Goal: Information Seeking & Learning: Check status

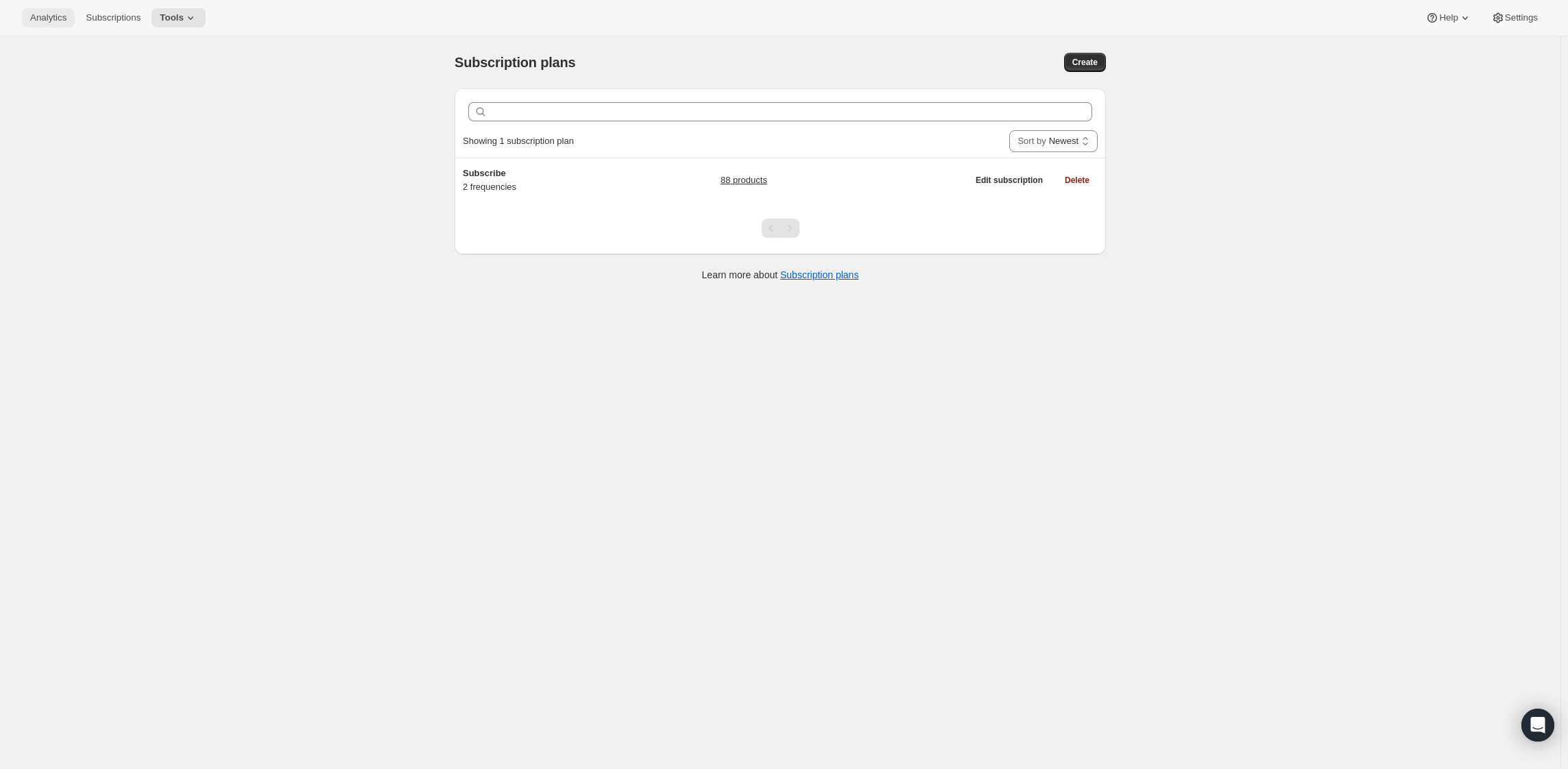
click at [53, 23] on span "Analytics" at bounding box center [48, 18] width 37 height 11
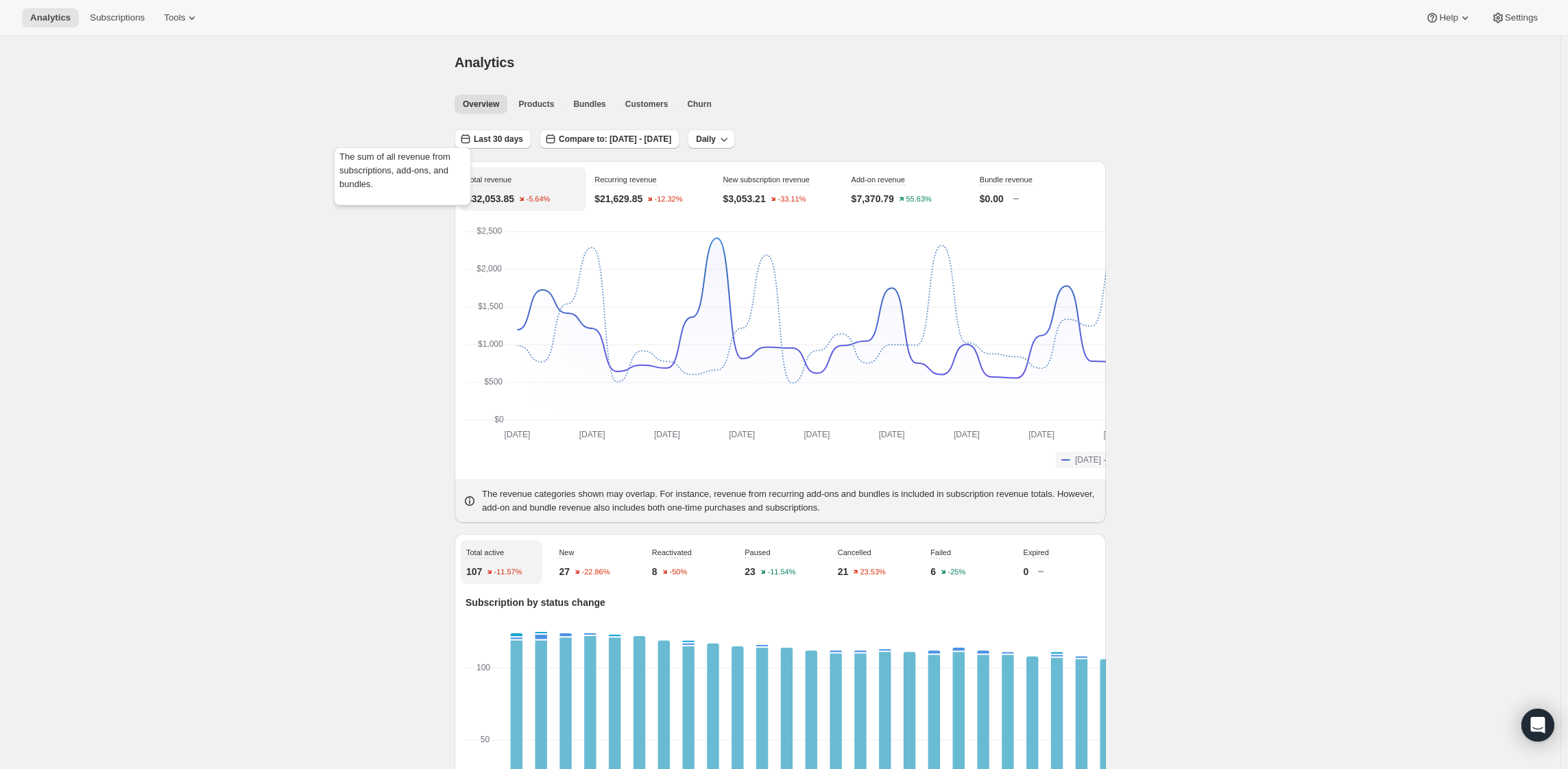
click at [444, 175] on div "The sum of all revenue from subscriptions, add-ons, and bundles." at bounding box center [402, 179] width 142 height 69
click at [474, 145] on span "Last 30 days" at bounding box center [499, 139] width 50 height 11
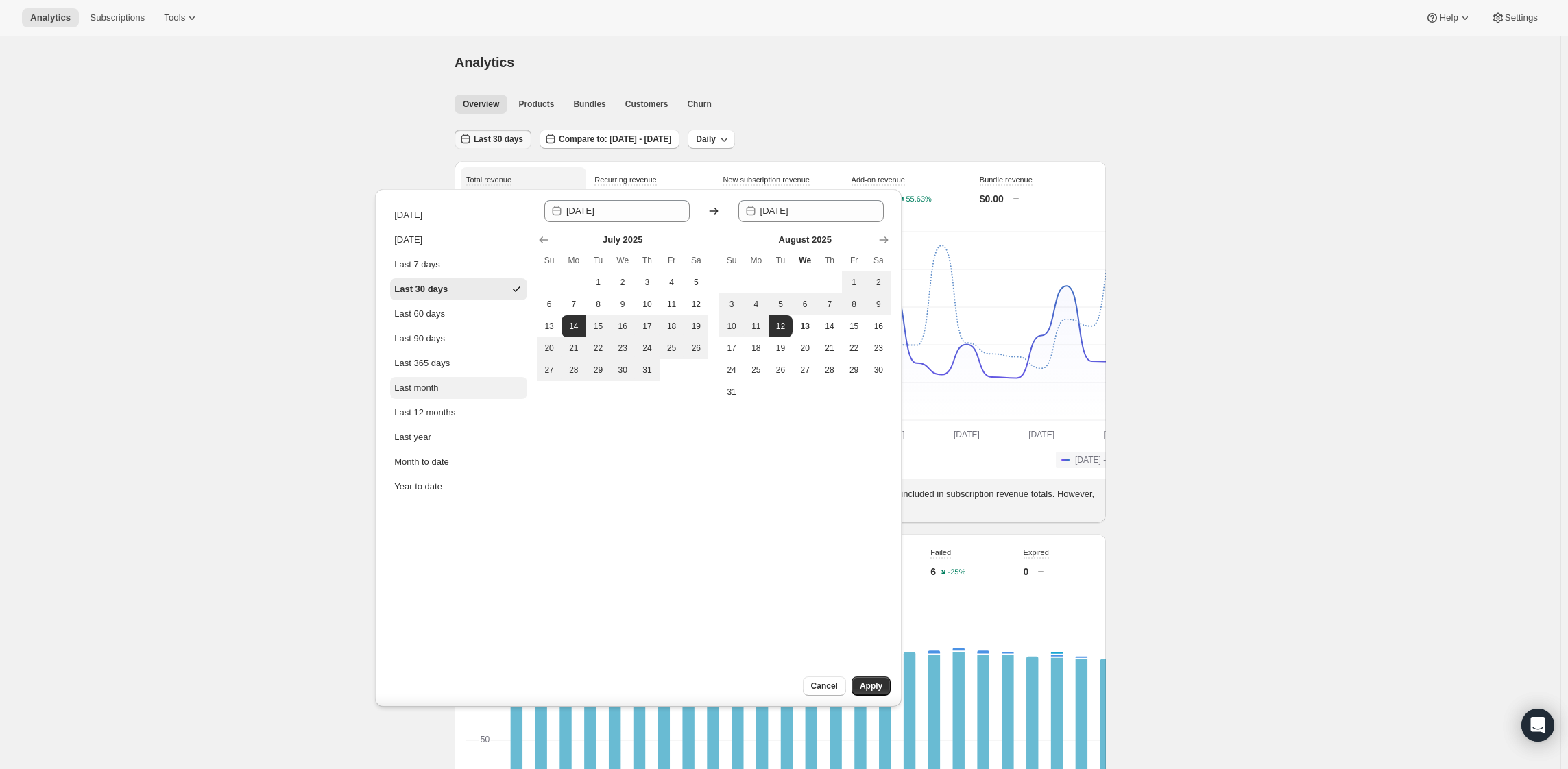
click at [438, 395] on div "Last month" at bounding box center [416, 388] width 44 height 14
type input "[DATE]"
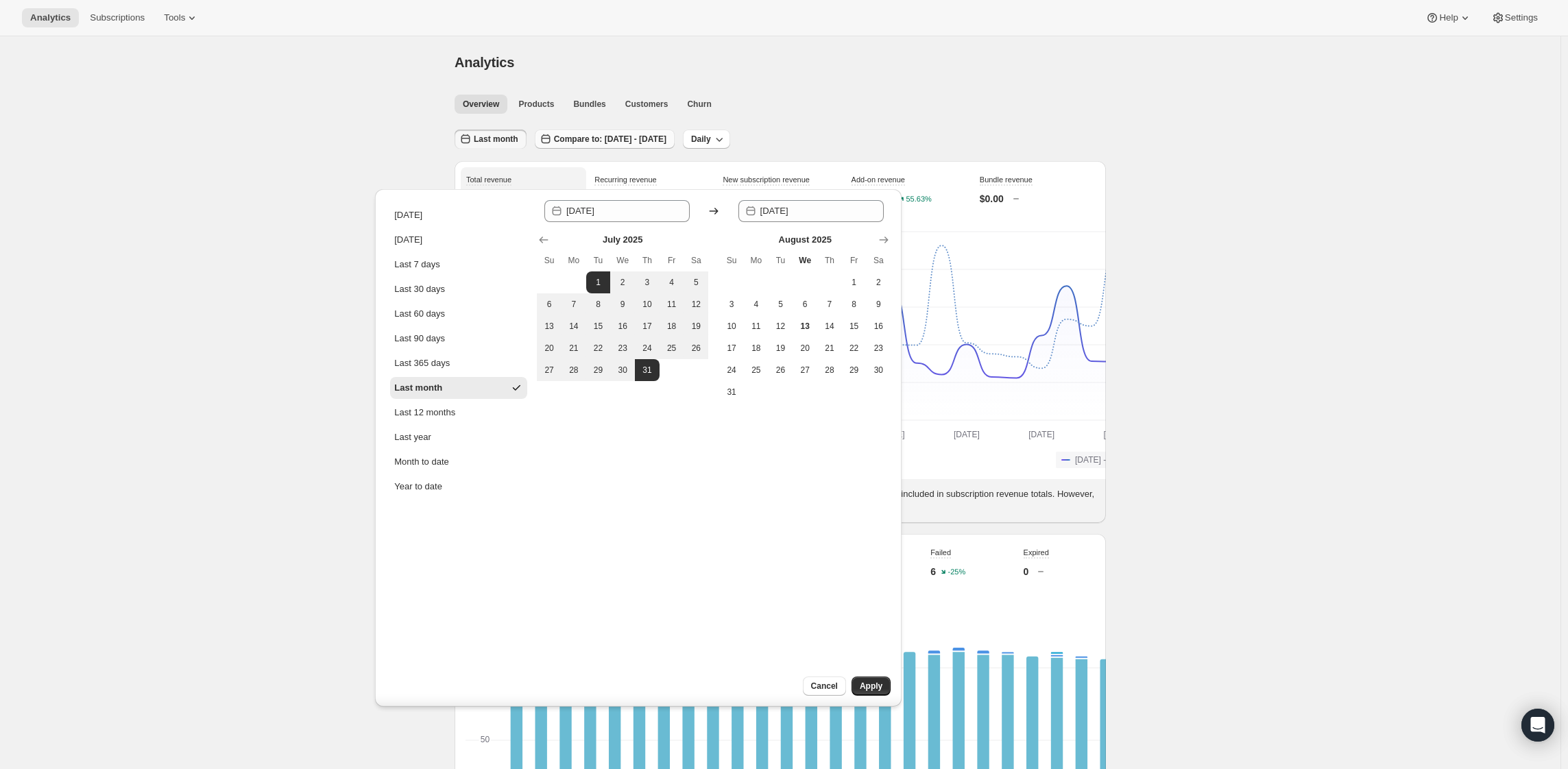
click at [554, 145] on span "Compare to: [DATE] - [DATE]" at bounding box center [611, 139] width 112 height 11
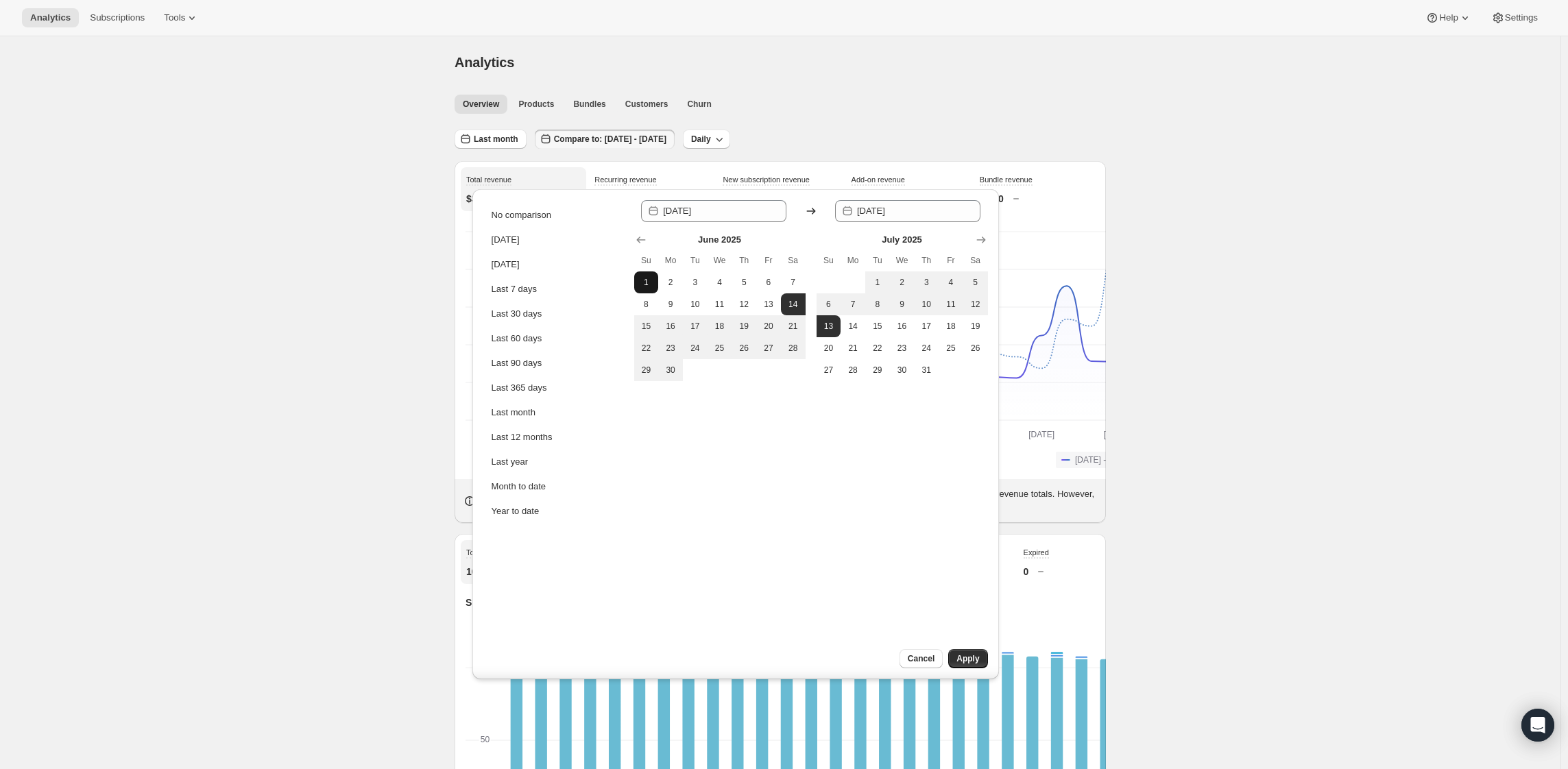
click at [654, 288] on span "1" at bounding box center [646, 282] width 14 height 11
type input "[DATE]"
click at [678, 376] on span "30" at bounding box center [670, 370] width 14 height 11
type input "[DATE]"
click at [967, 657] on span "Apply" at bounding box center [968, 659] width 23 height 11
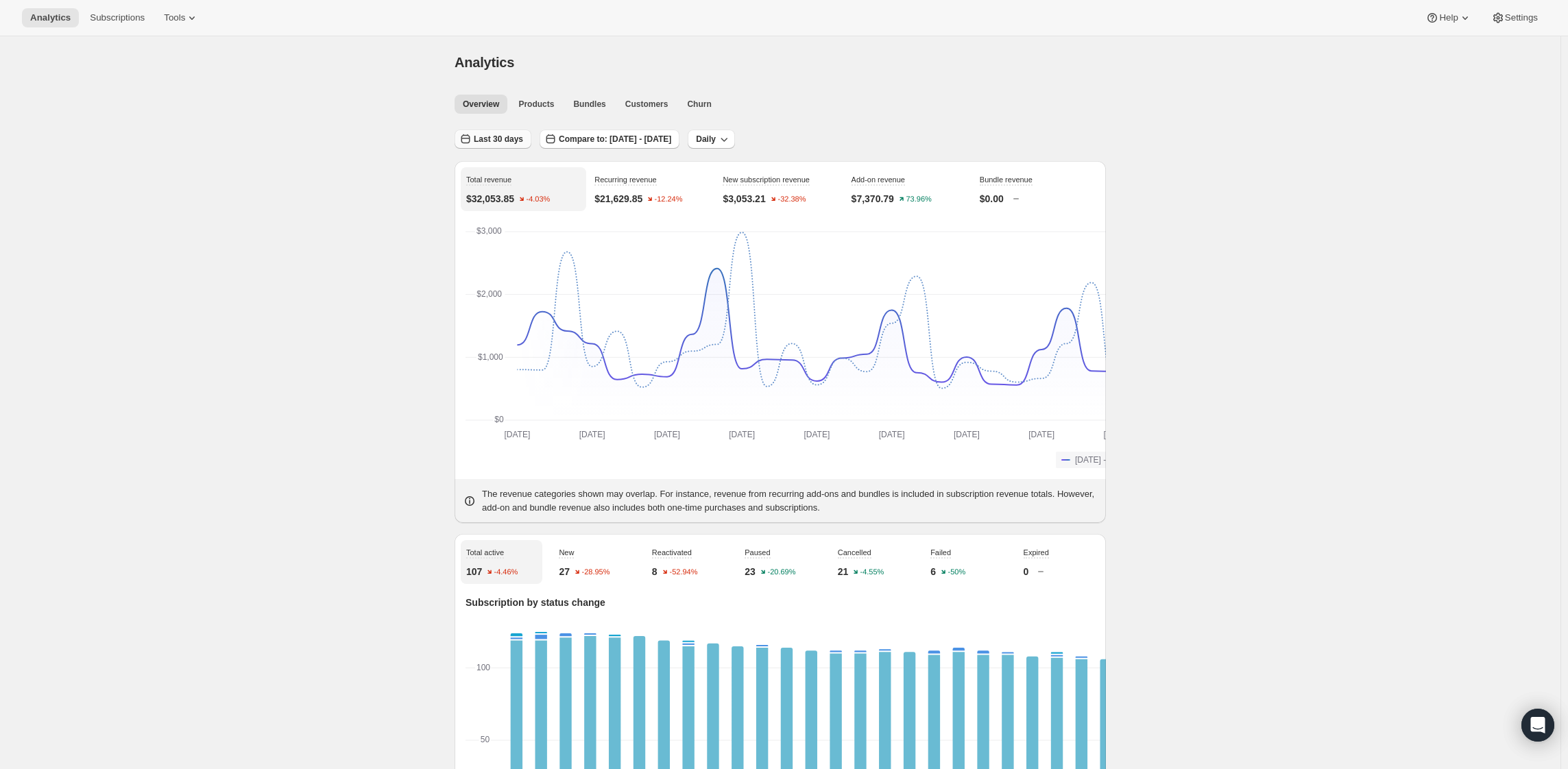
click at [474, 145] on span "Last 30 days" at bounding box center [499, 139] width 50 height 11
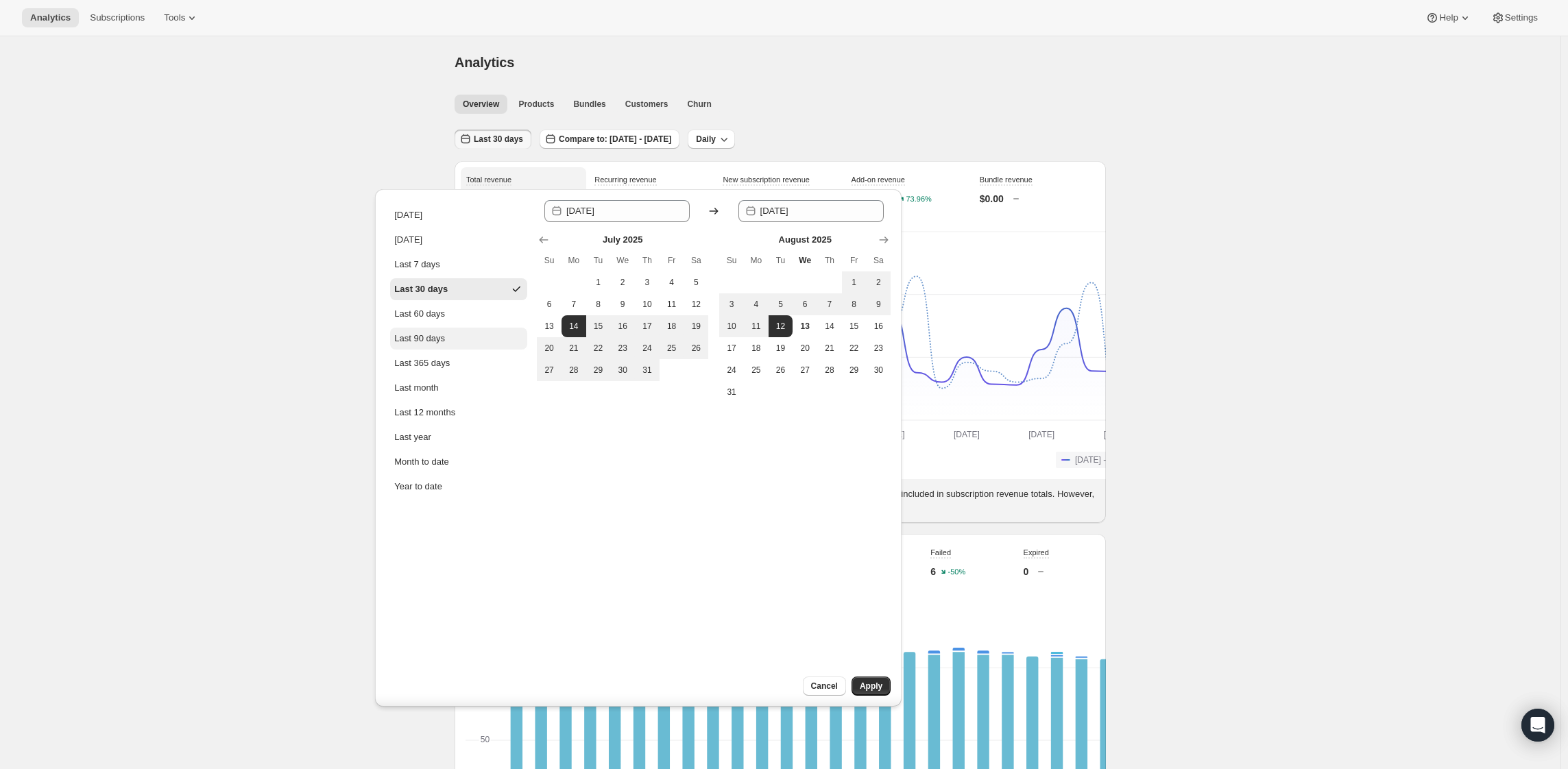
click at [432, 345] on div "Last 90 days" at bounding box center [419, 338] width 50 height 14
type input "[DATE]"
click at [879, 681] on span "Apply" at bounding box center [871, 686] width 23 height 11
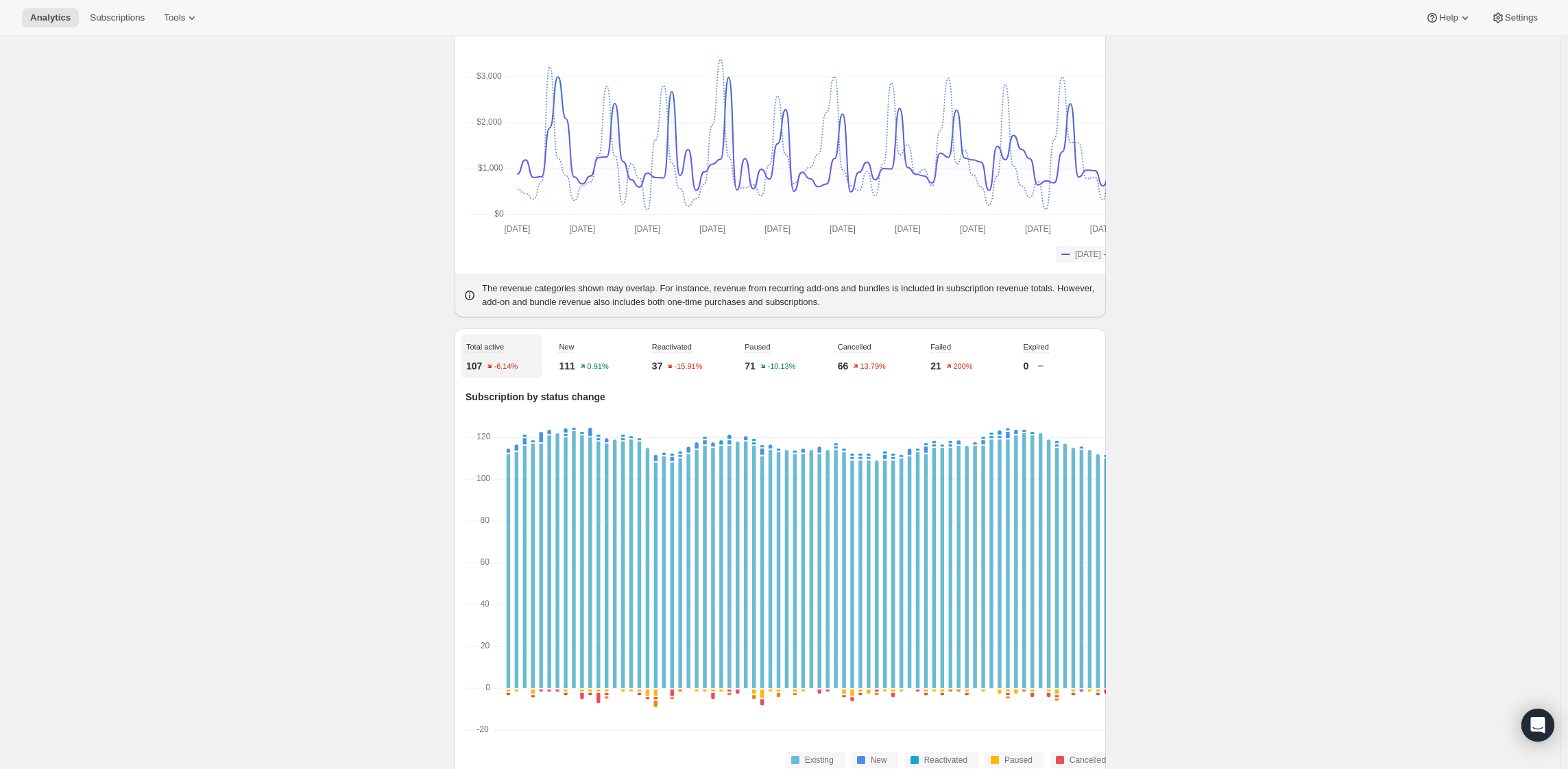
scroll to position [411, 0]
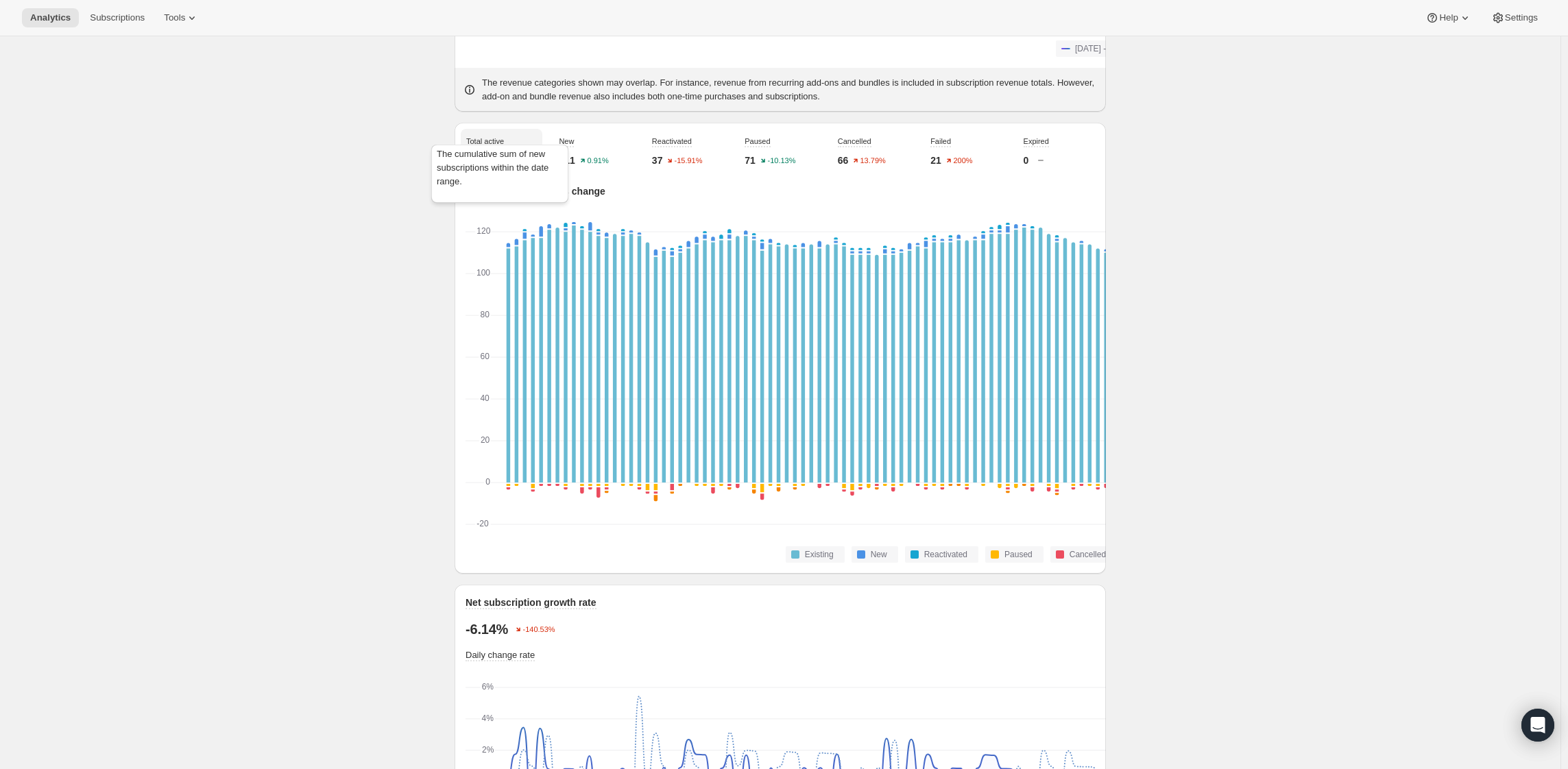
click at [559, 145] on span "New" at bounding box center [566, 141] width 15 height 8
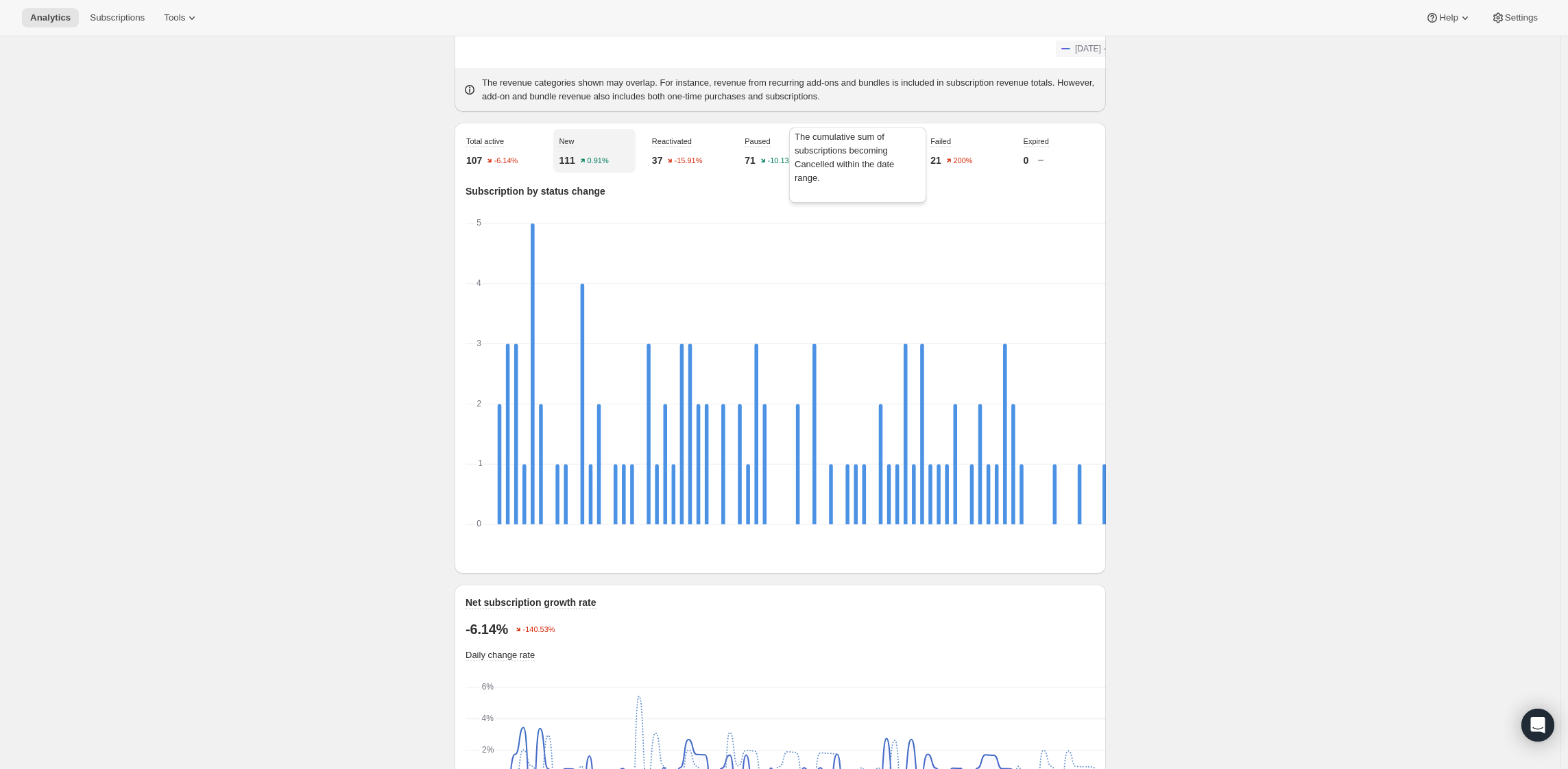
click at [871, 145] on span "Cancelled" at bounding box center [854, 141] width 34 height 8
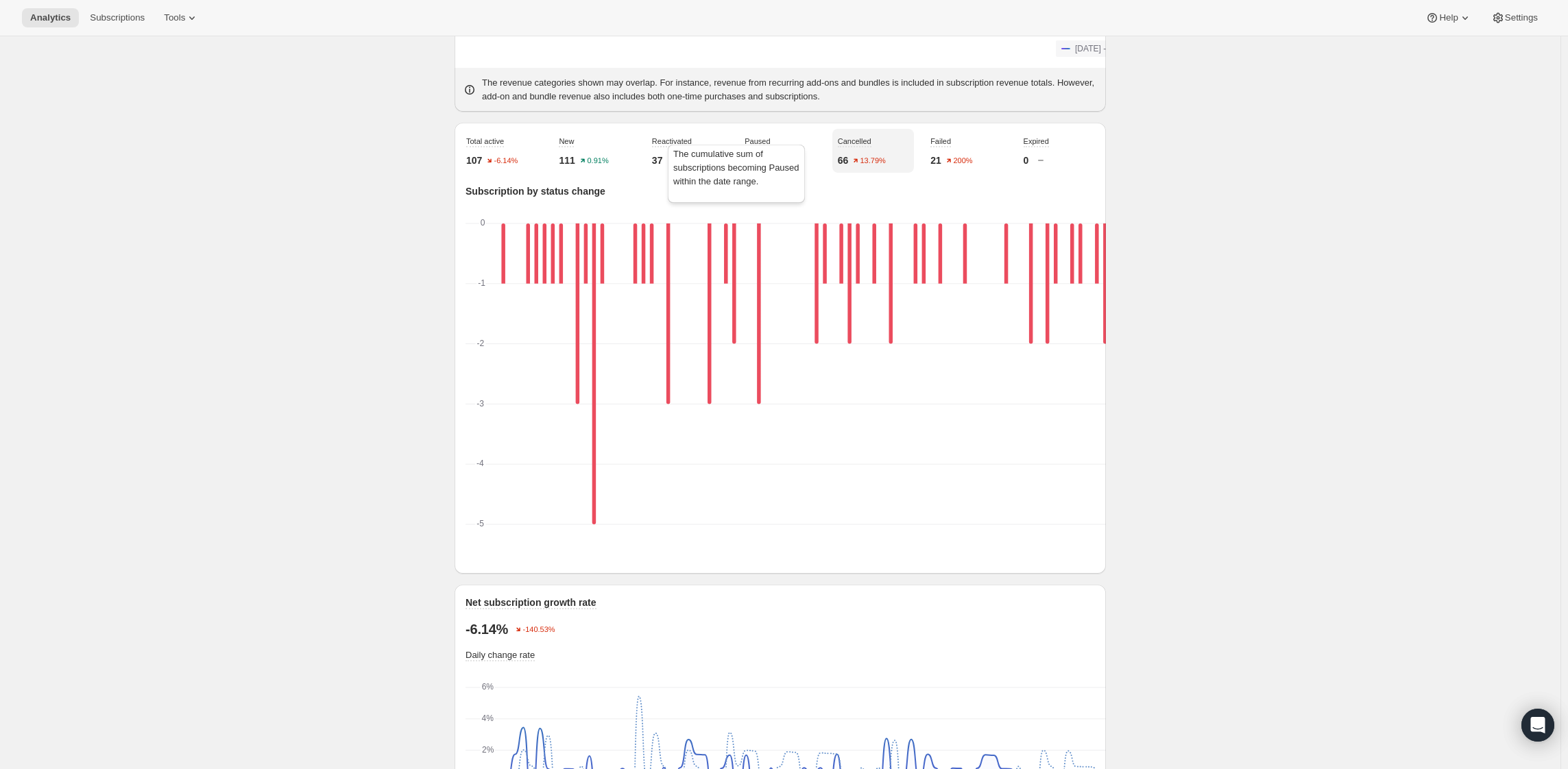
click at [749, 145] on span "Paused" at bounding box center [757, 141] width 26 height 8
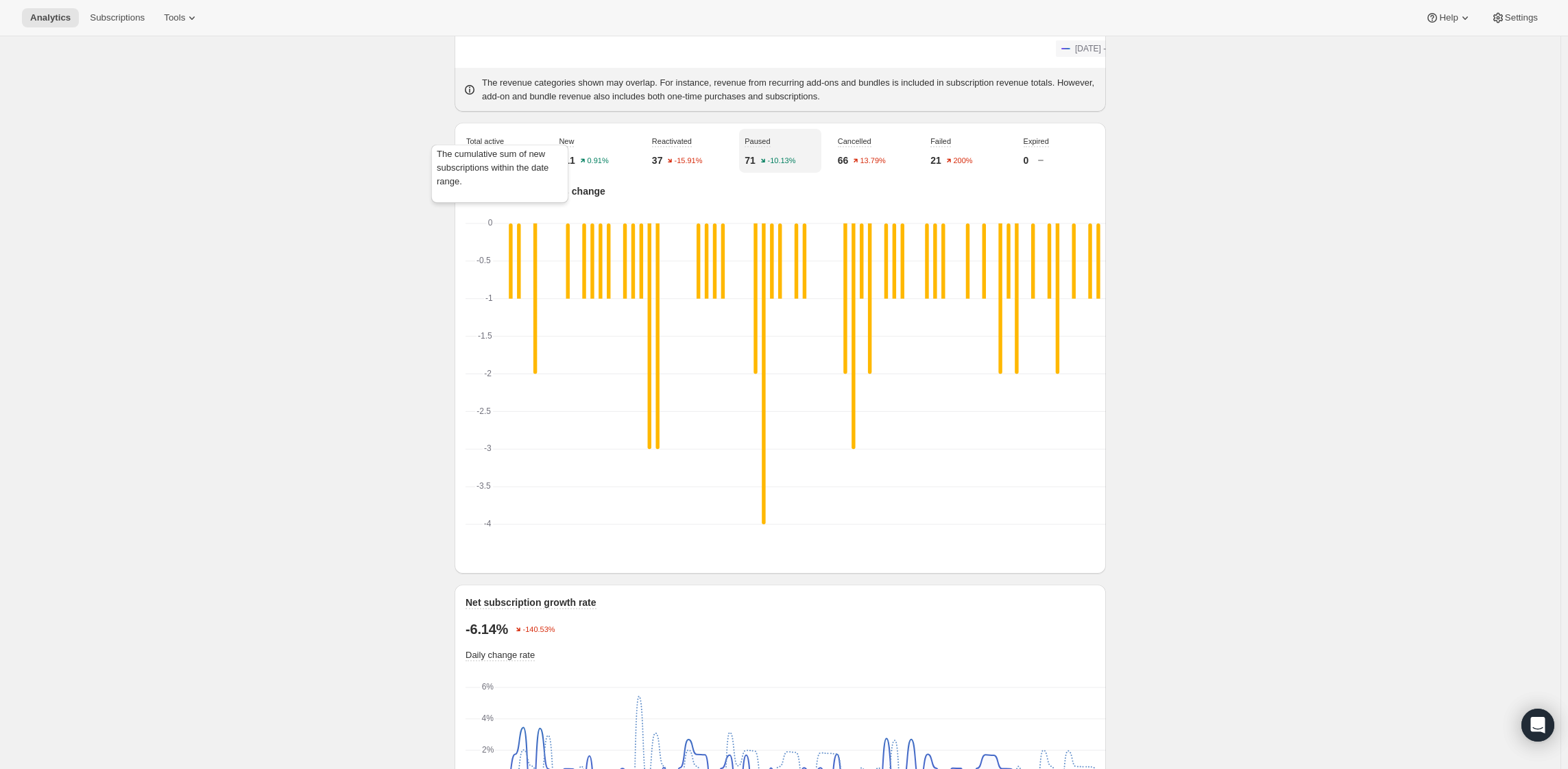
click at [559, 145] on span "New" at bounding box center [566, 141] width 15 height 8
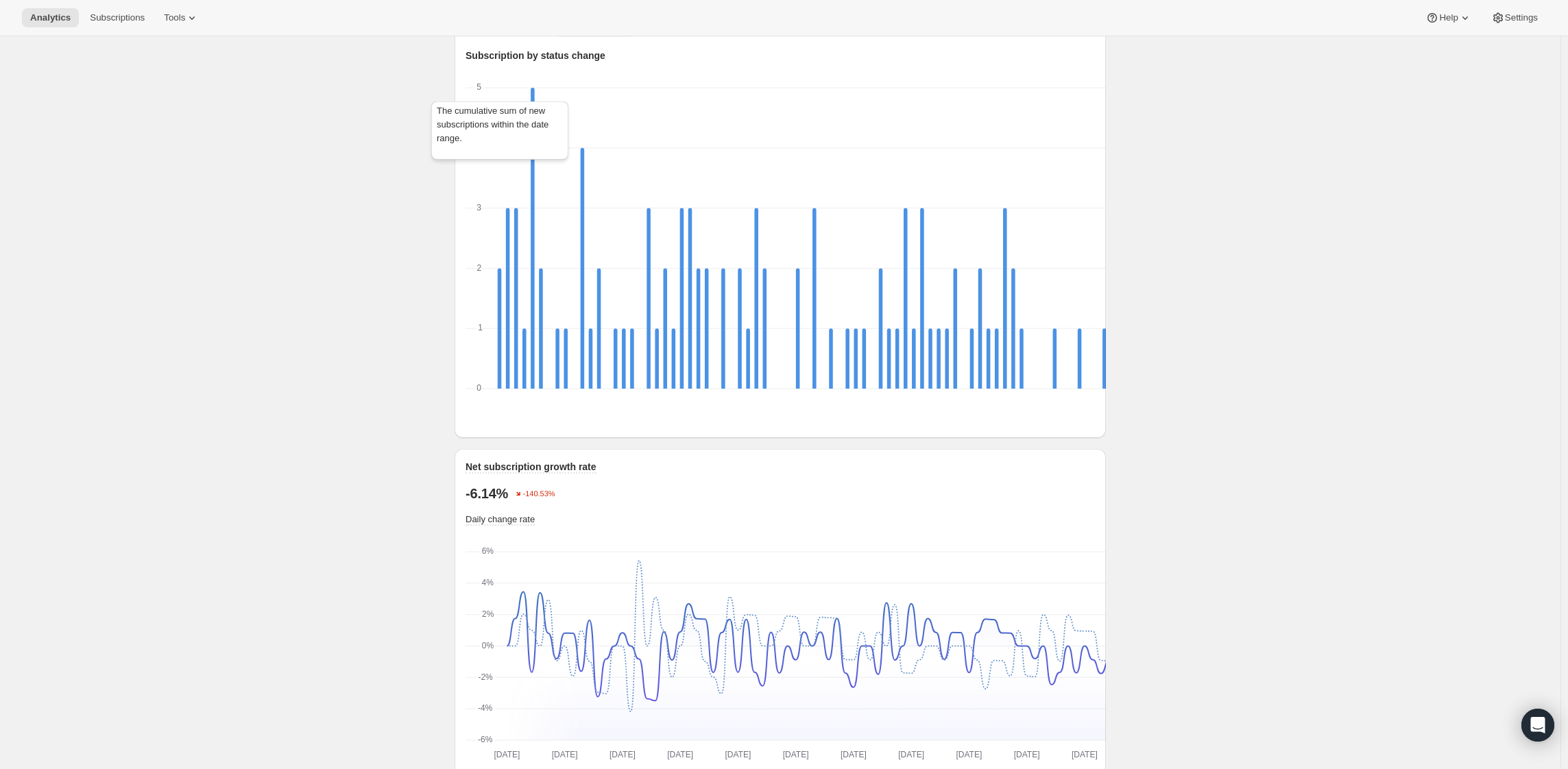
scroll to position [275, 0]
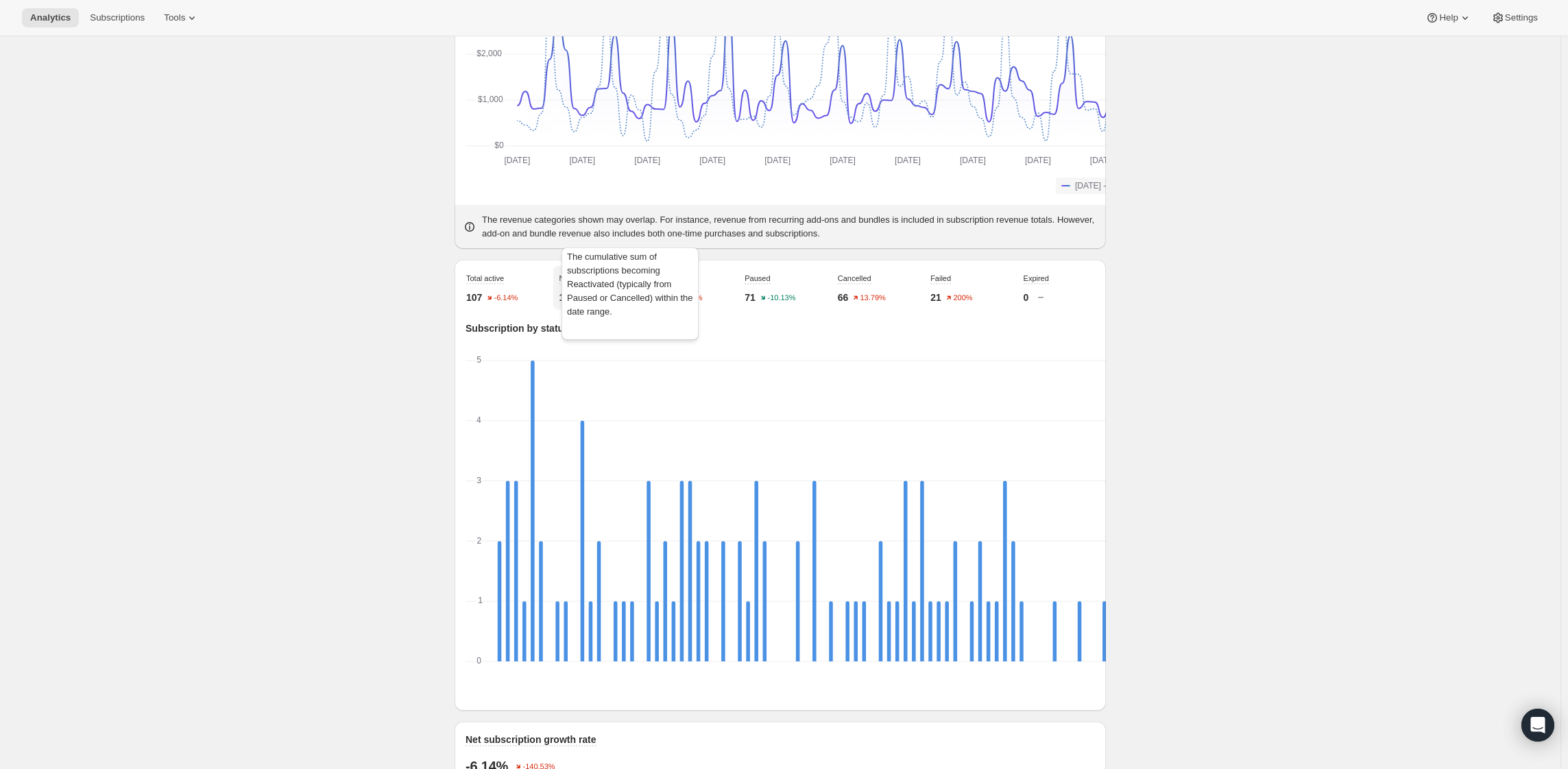
click at [652, 283] on span "Reactivated" at bounding box center [672, 278] width 39 height 10
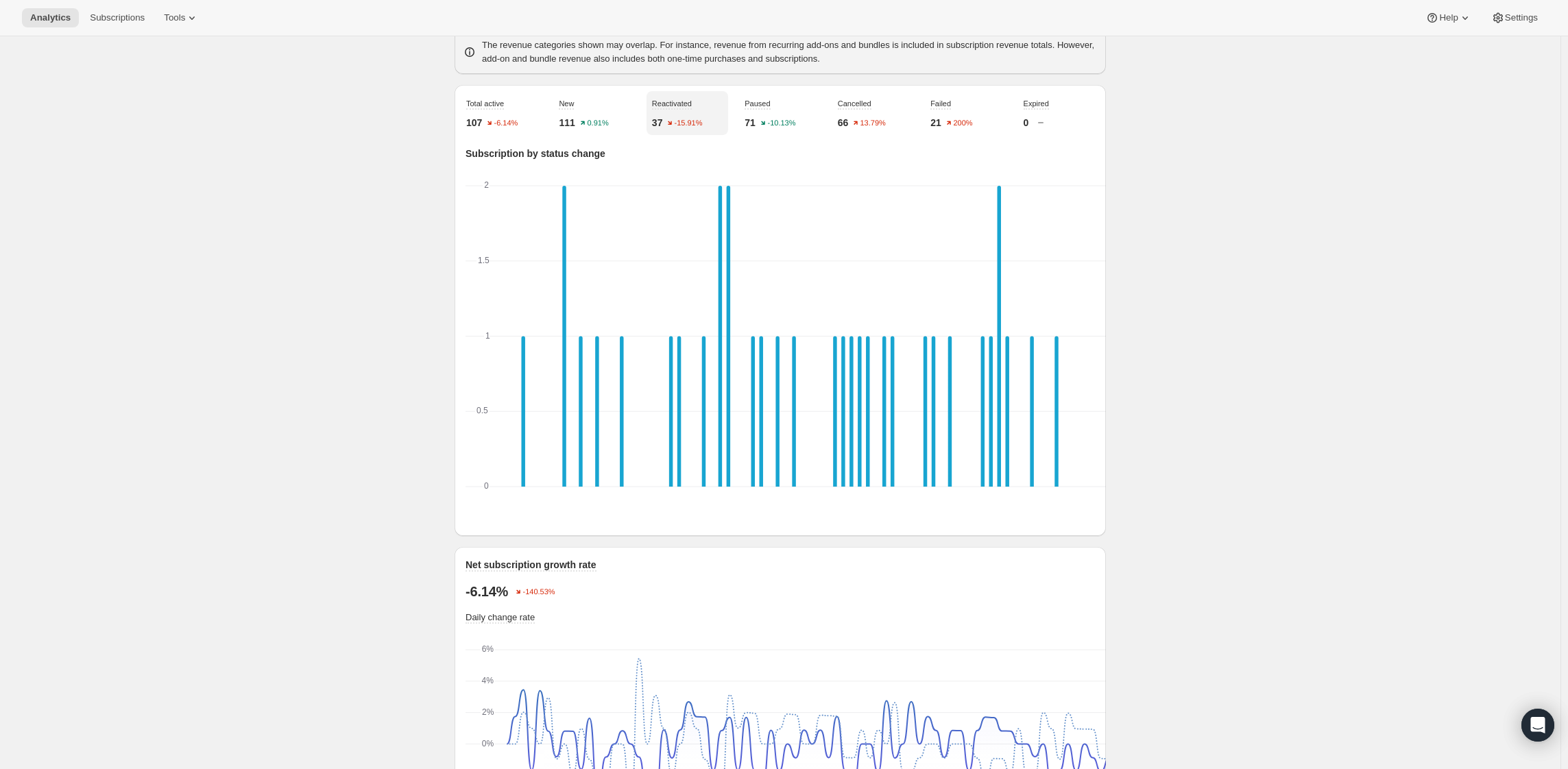
scroll to position [480, 0]
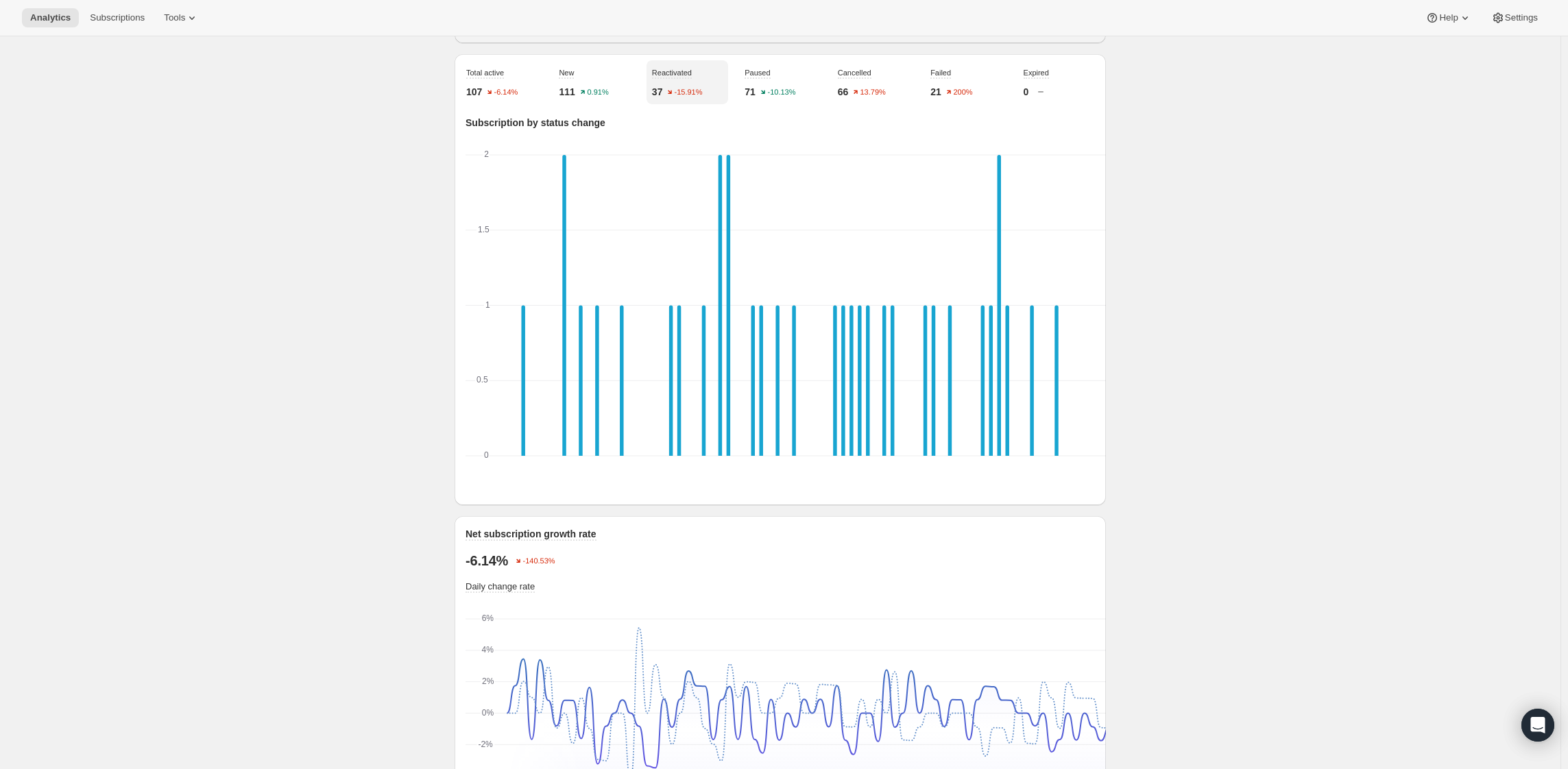
click at [1308, 297] on div "Analytics. This page is ready Analytics Overview Products Bundles Customers Chu…" at bounding box center [780, 700] width 1561 height 2287
click at [760, 77] on span "Paused" at bounding box center [757, 72] width 26 height 8
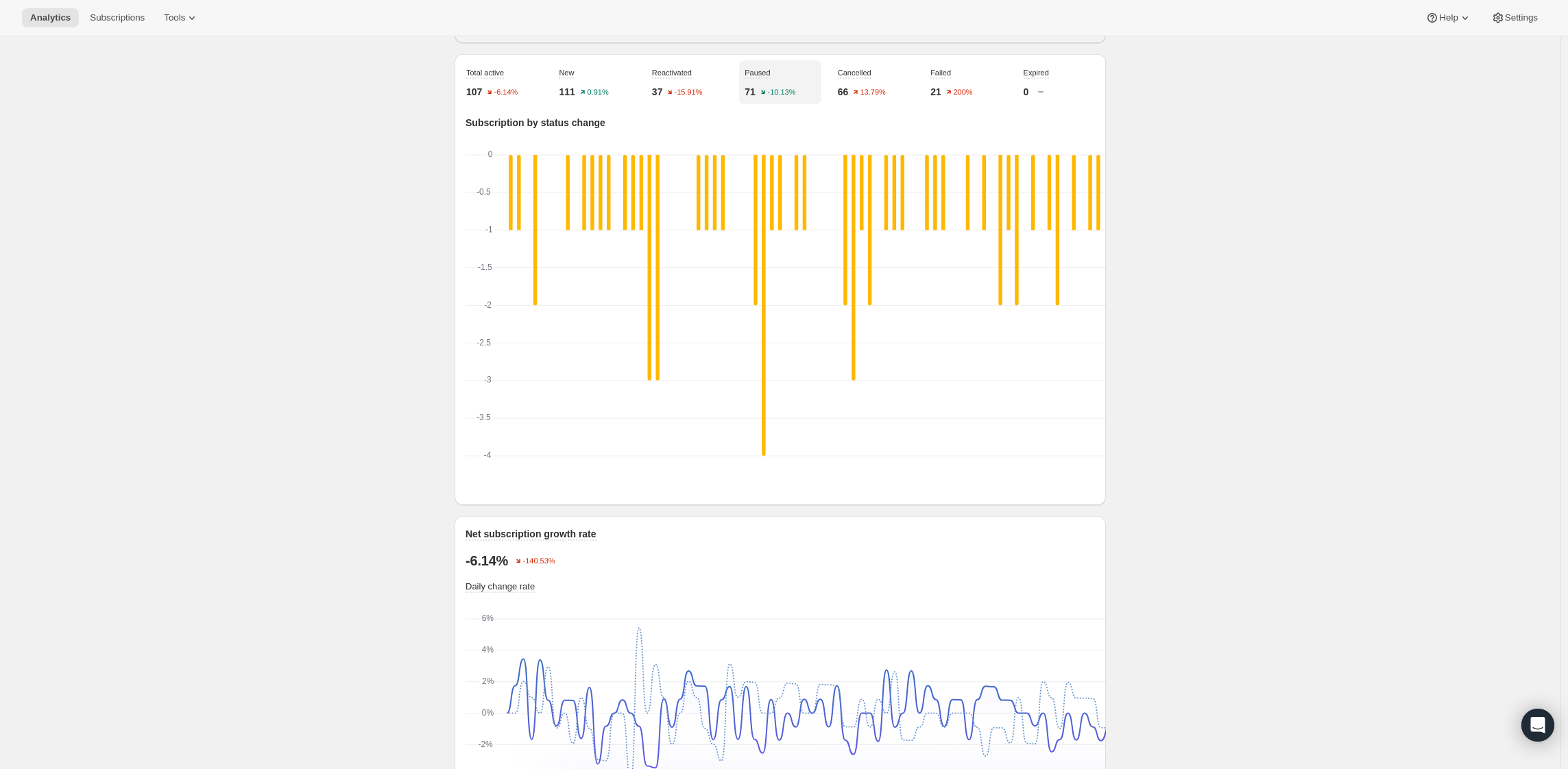
click at [1469, 334] on div "Analytics. This page is ready Analytics Overview Products Bundles Customers Chu…" at bounding box center [780, 700] width 1561 height 2287
click at [871, 77] on span "Cancelled" at bounding box center [854, 72] width 34 height 8
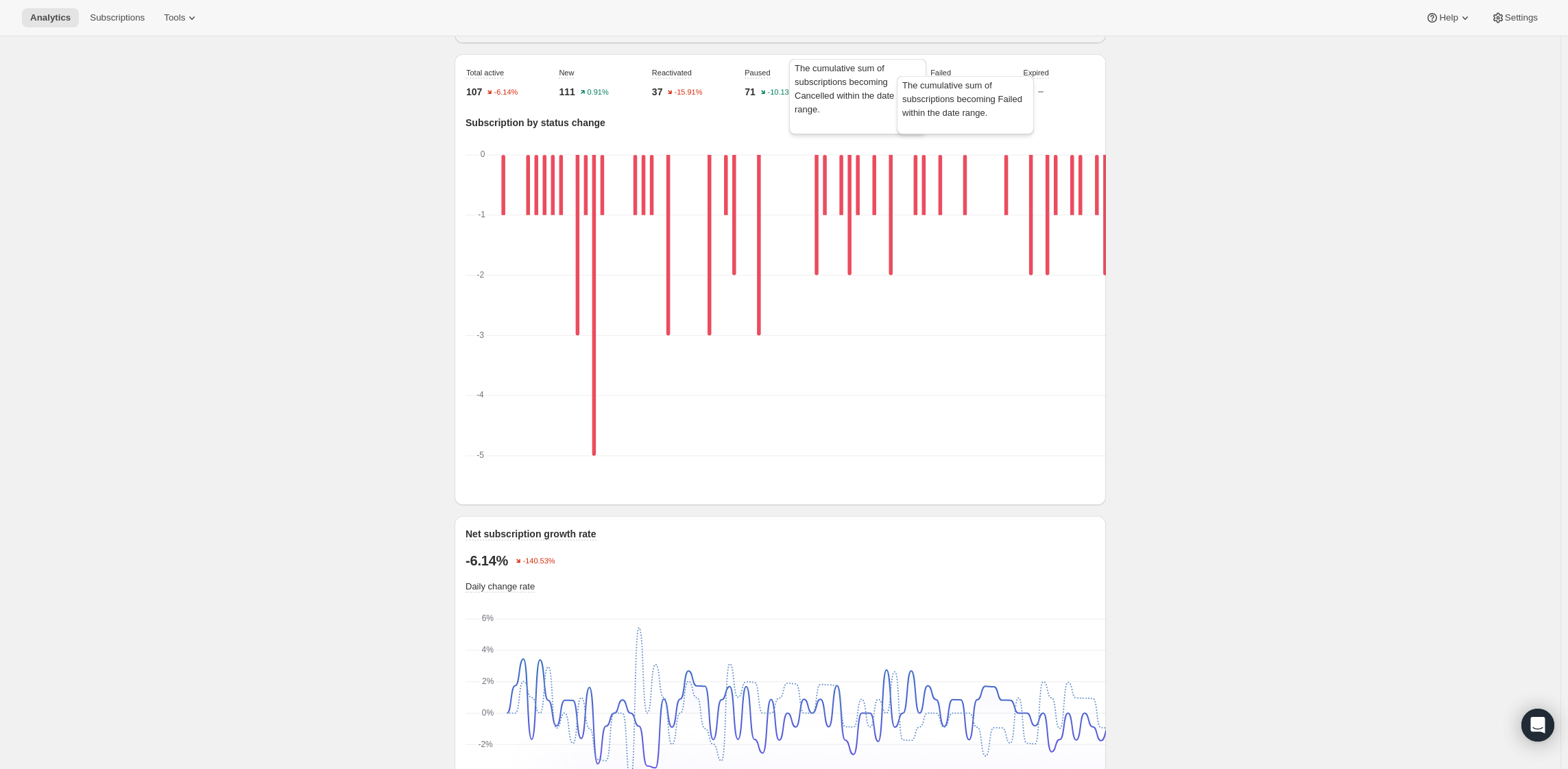
click at [951, 77] on span "Failed" at bounding box center [941, 72] width 20 height 8
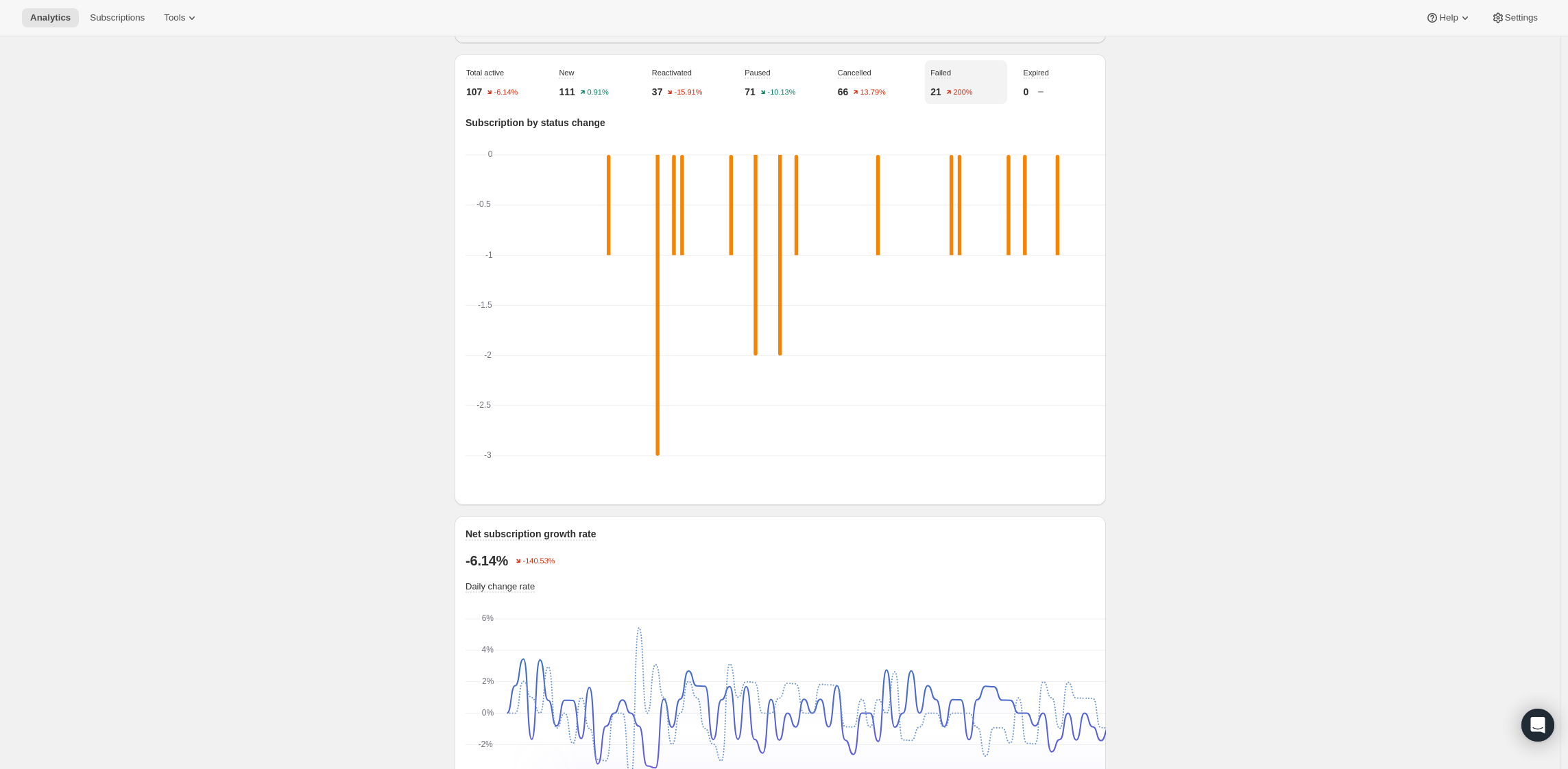
click at [1296, 288] on div "Analytics. This page is ready Analytics Overview Products Bundles Customers Chu…" at bounding box center [780, 700] width 1561 height 2287
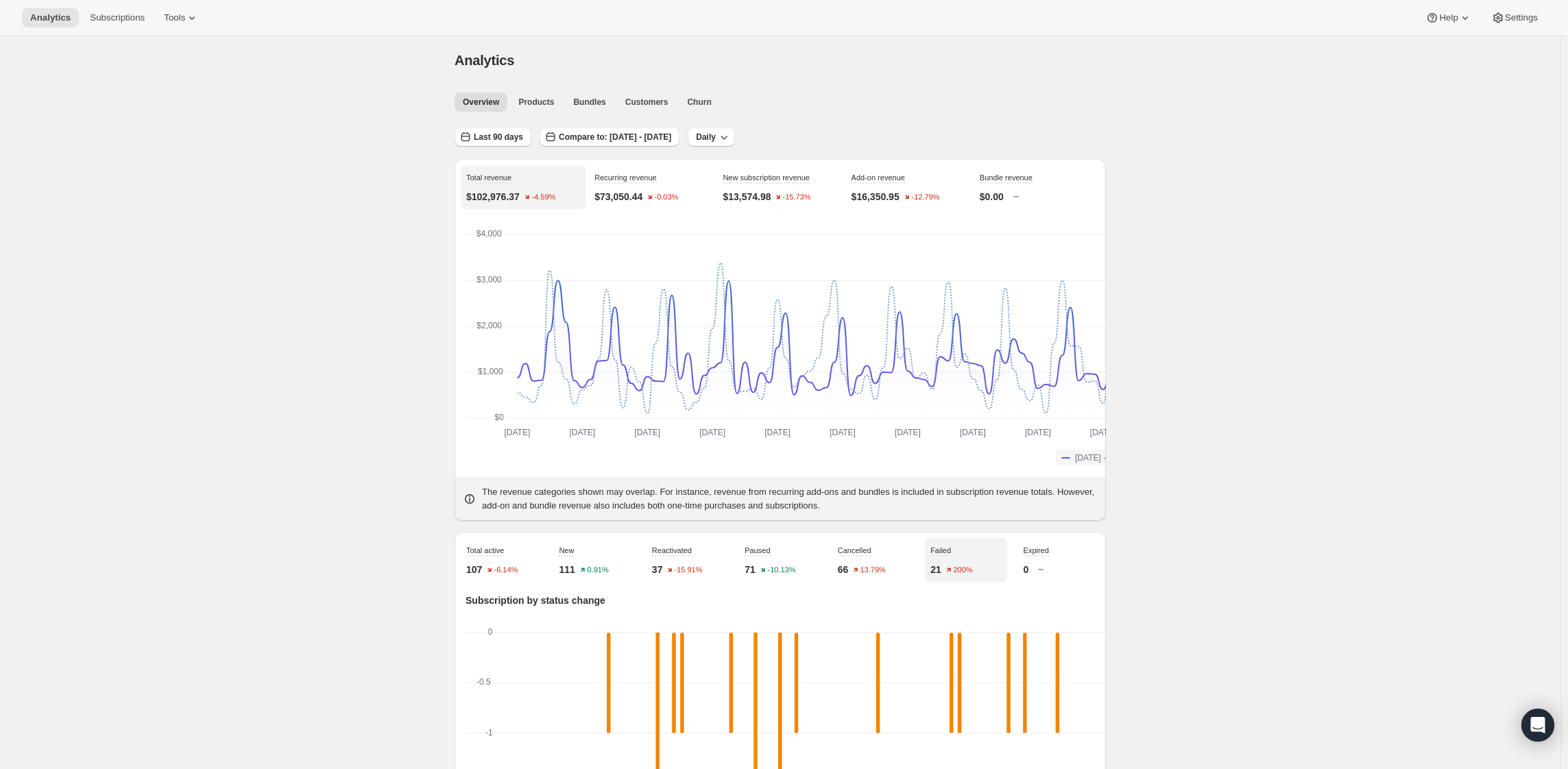
scroll to position [0, 0]
click at [519, 110] on span "Products" at bounding box center [536, 104] width 36 height 11
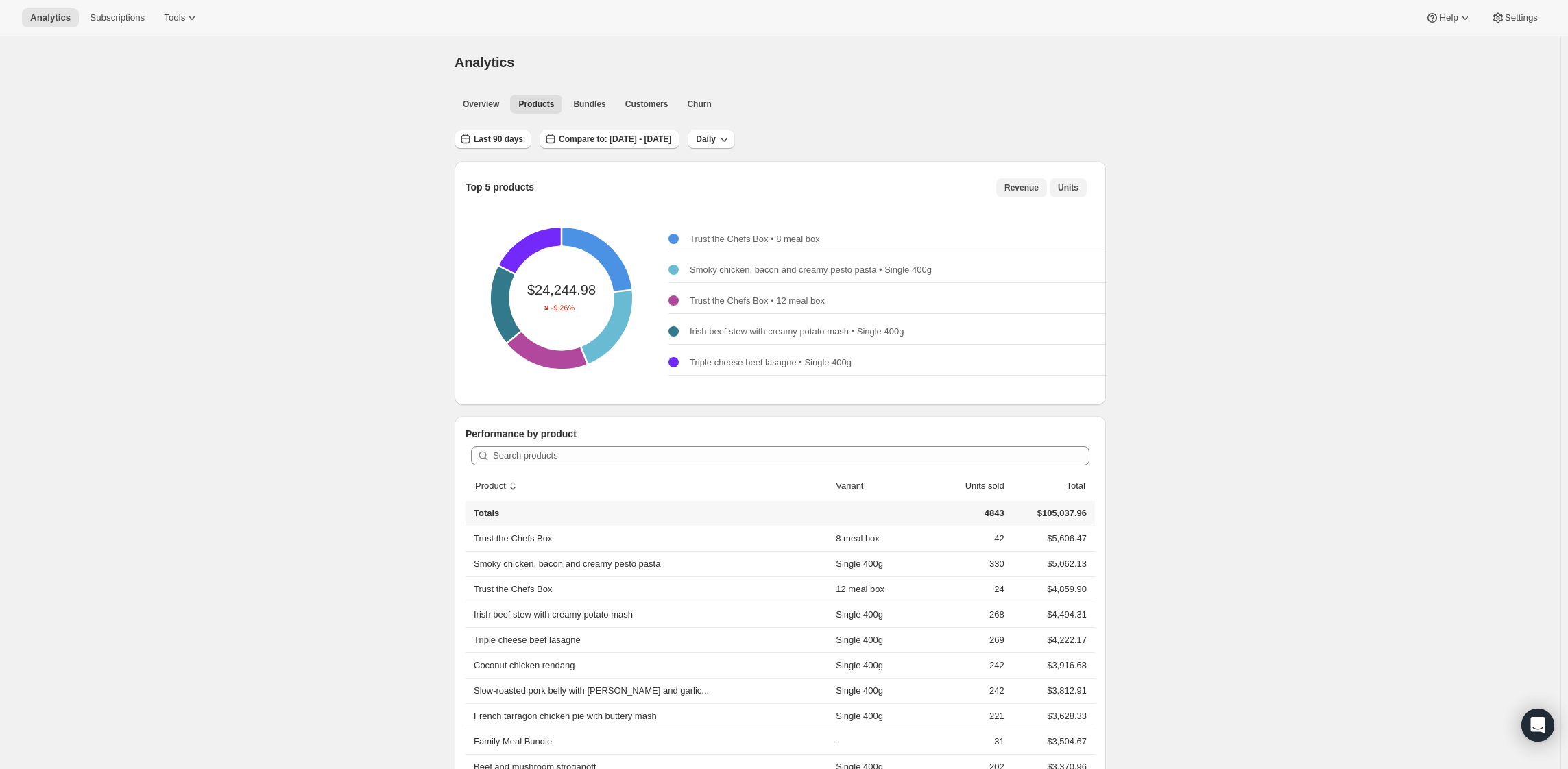
click at [1079, 194] on span "Units" at bounding box center [1068, 188] width 20 height 11
click at [1039, 194] on span "Revenue" at bounding box center [1021, 188] width 34 height 11
click at [573, 110] on span "Bundles" at bounding box center [589, 104] width 32 height 11
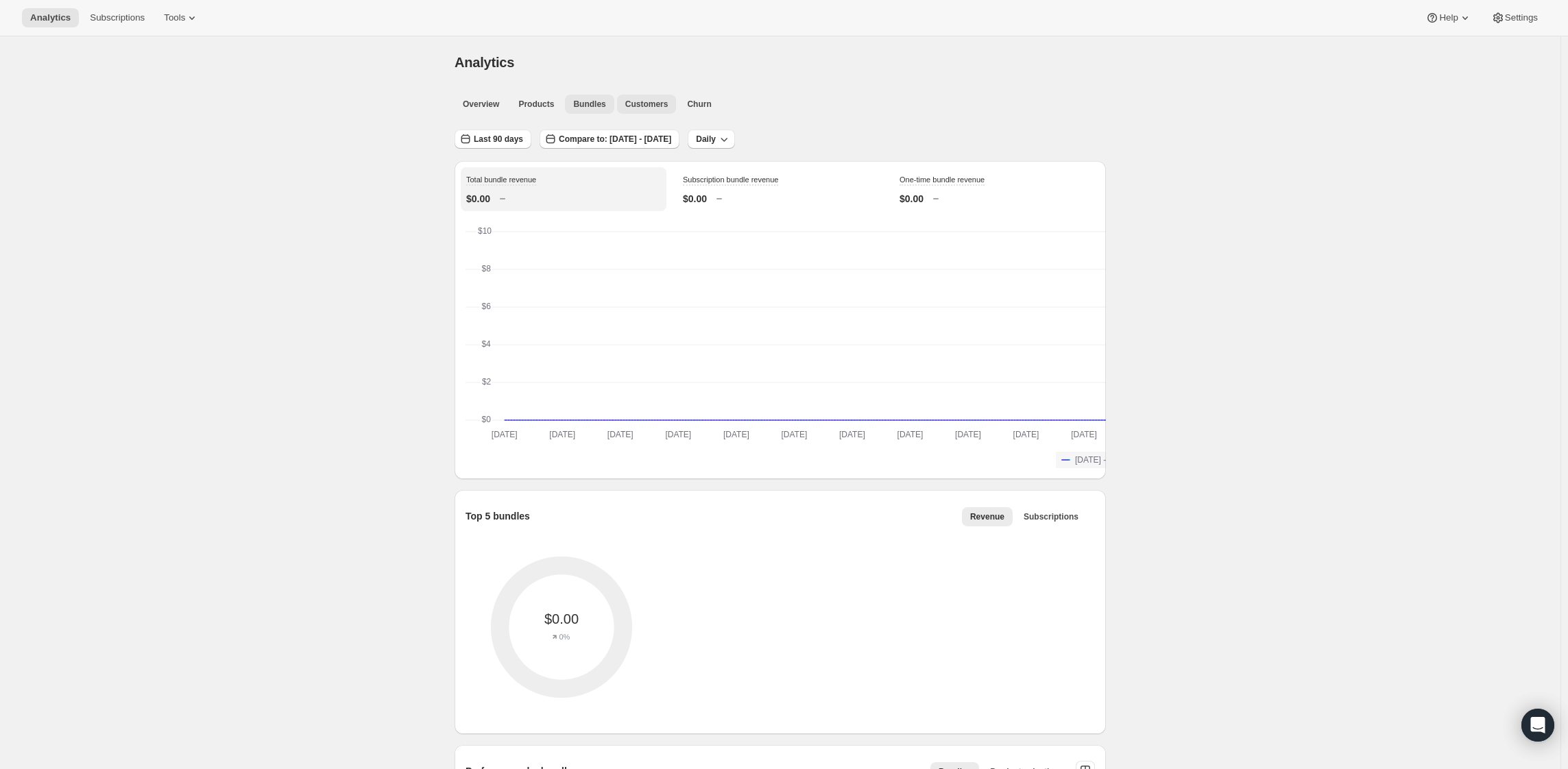
click at [625, 110] on span "Customers" at bounding box center [646, 104] width 43 height 11
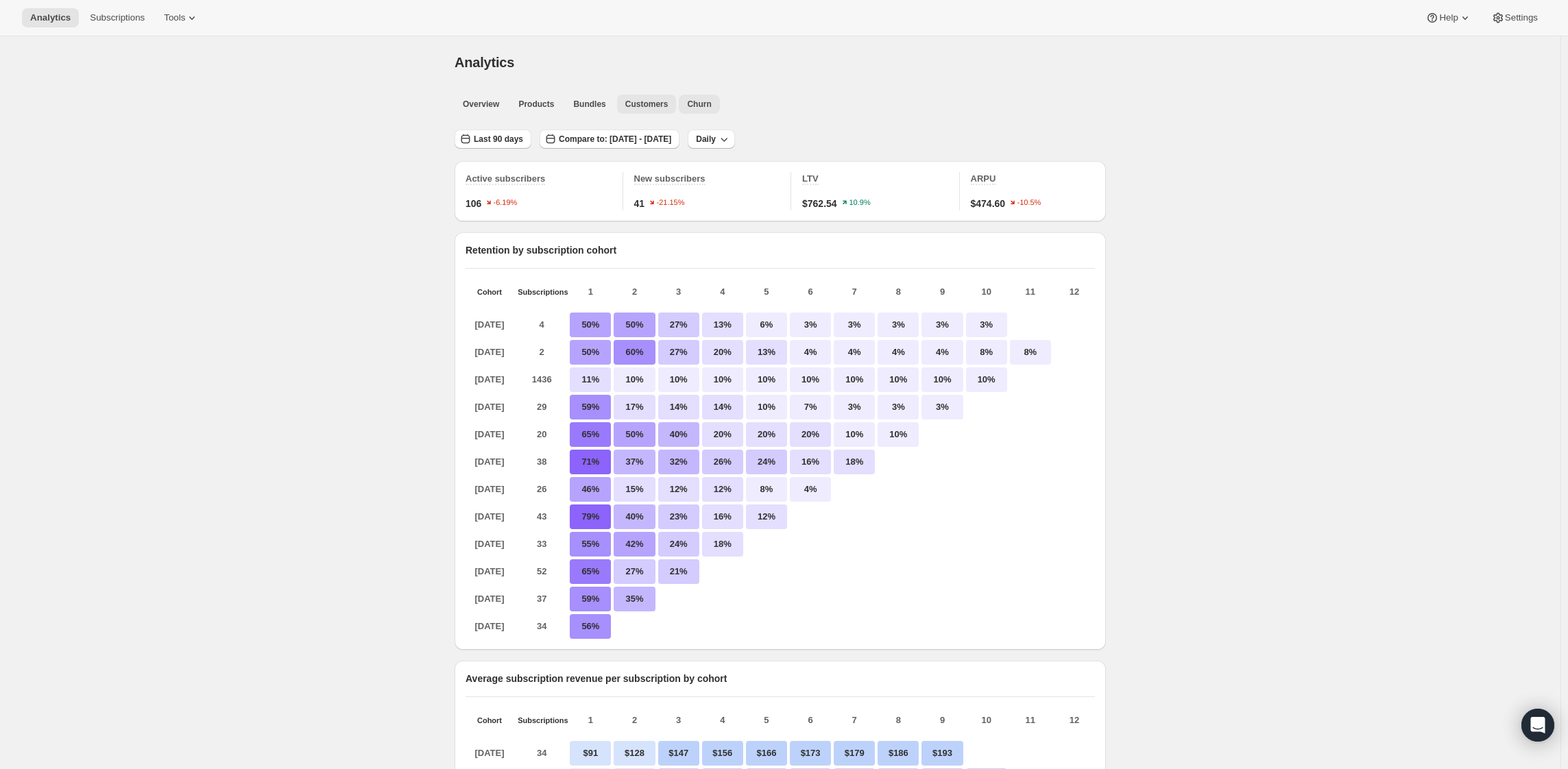
click at [687, 110] on span "Churn" at bounding box center [699, 104] width 24 height 11
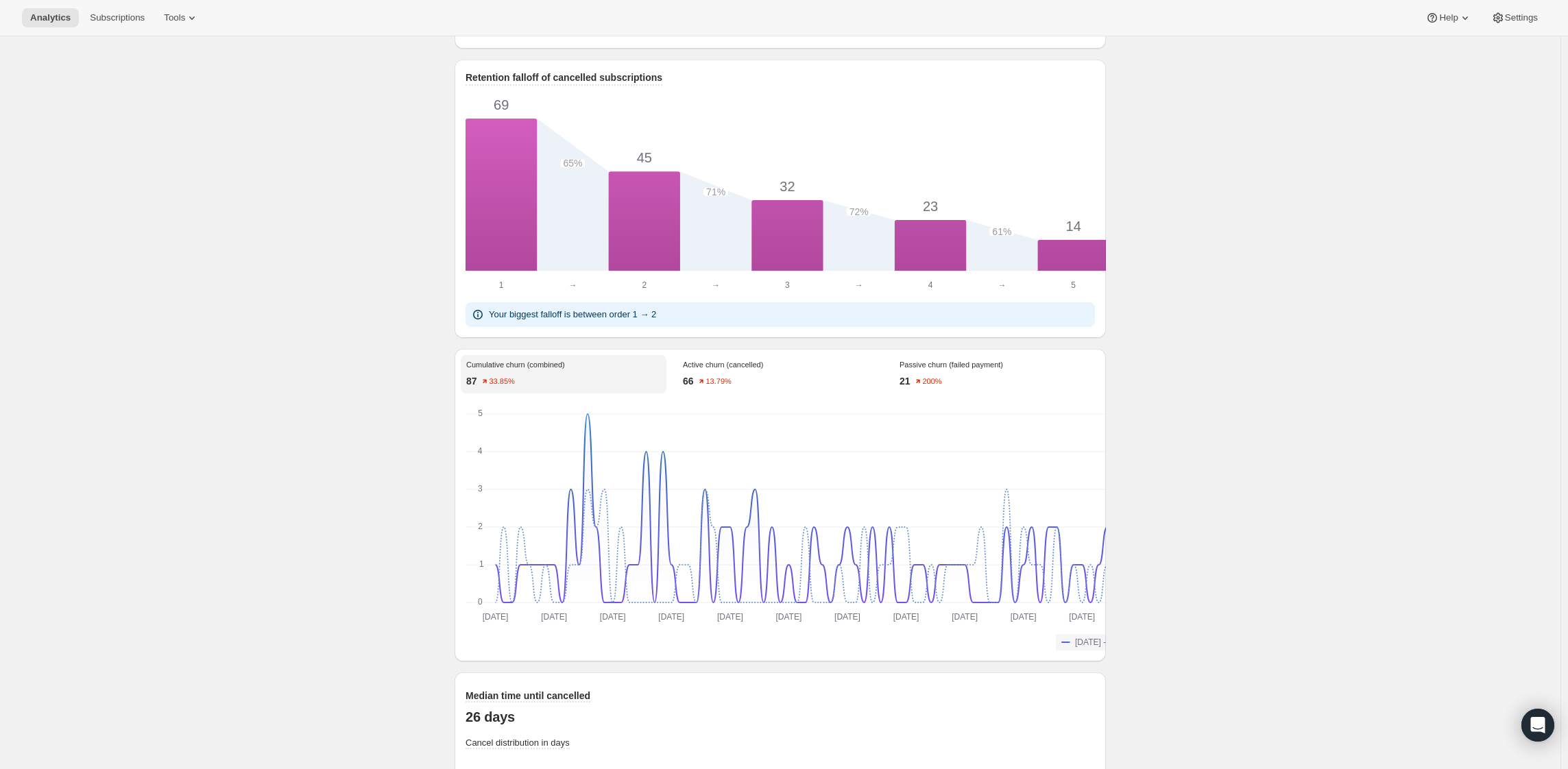
scroll to position [754, 0]
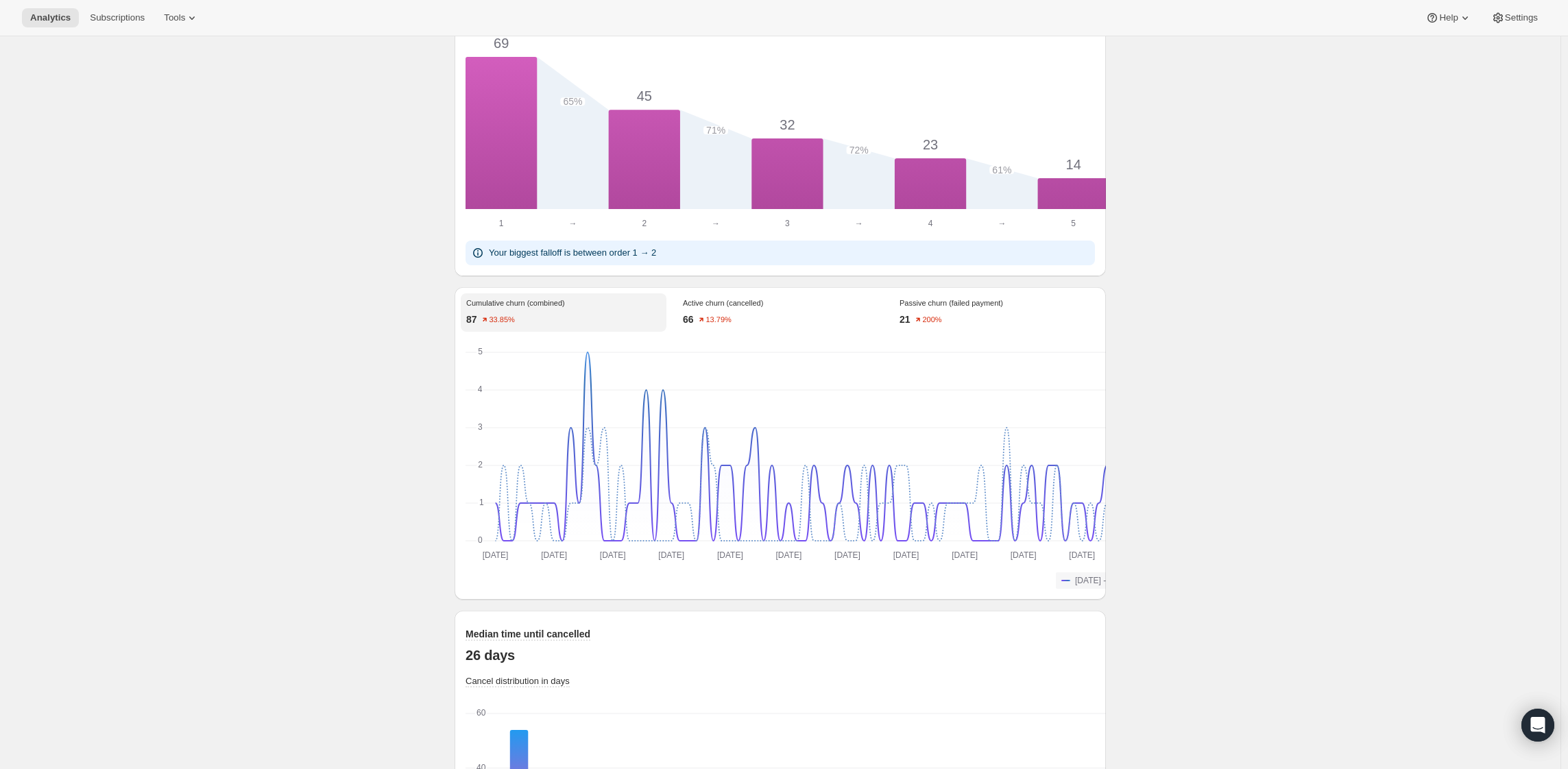
click at [746, 326] on div "66 13.79%" at bounding box center [780, 319] width 195 height 14
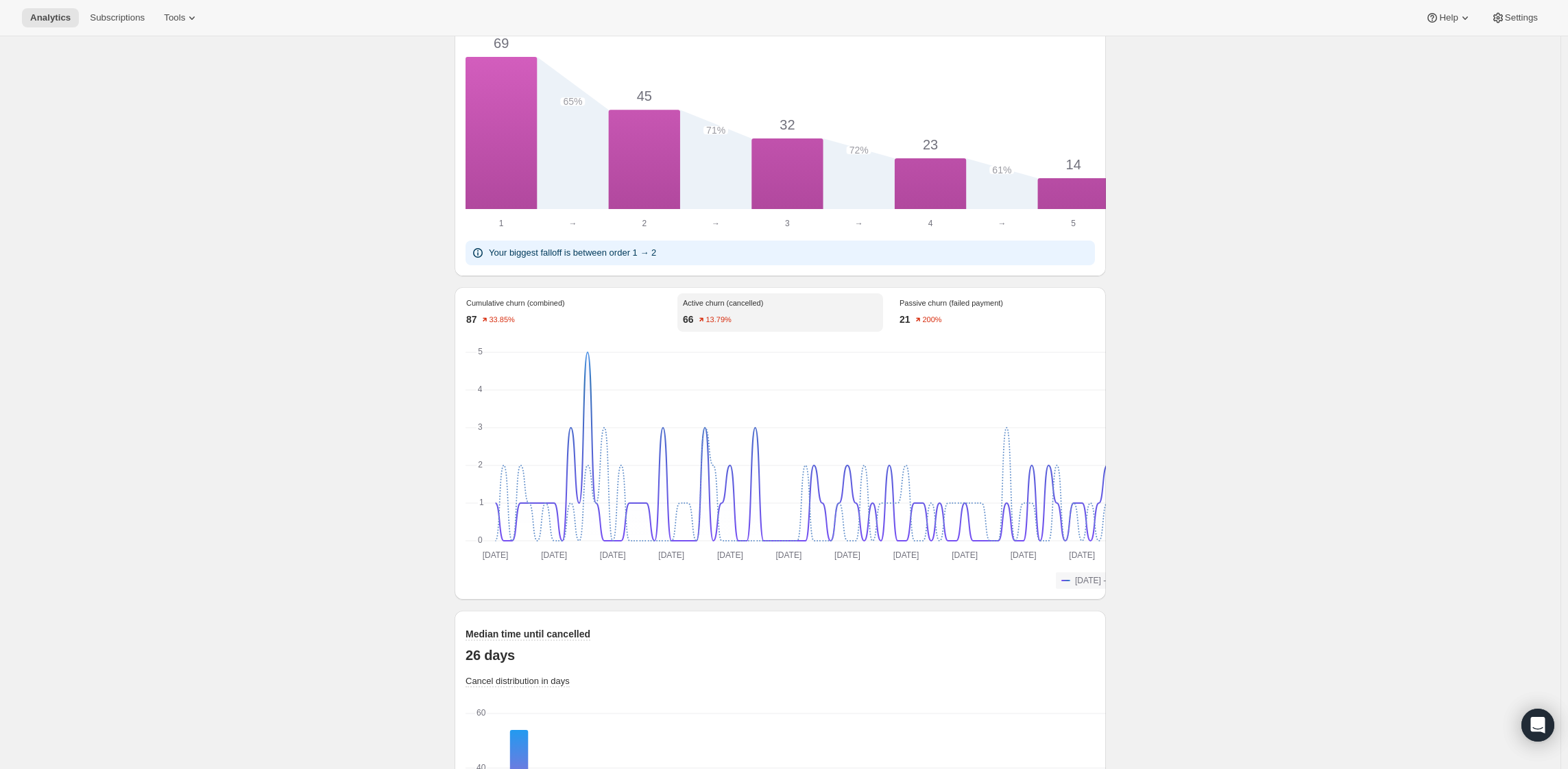
click at [1057, 326] on div "21 200%" at bounding box center [997, 319] width 195 height 14
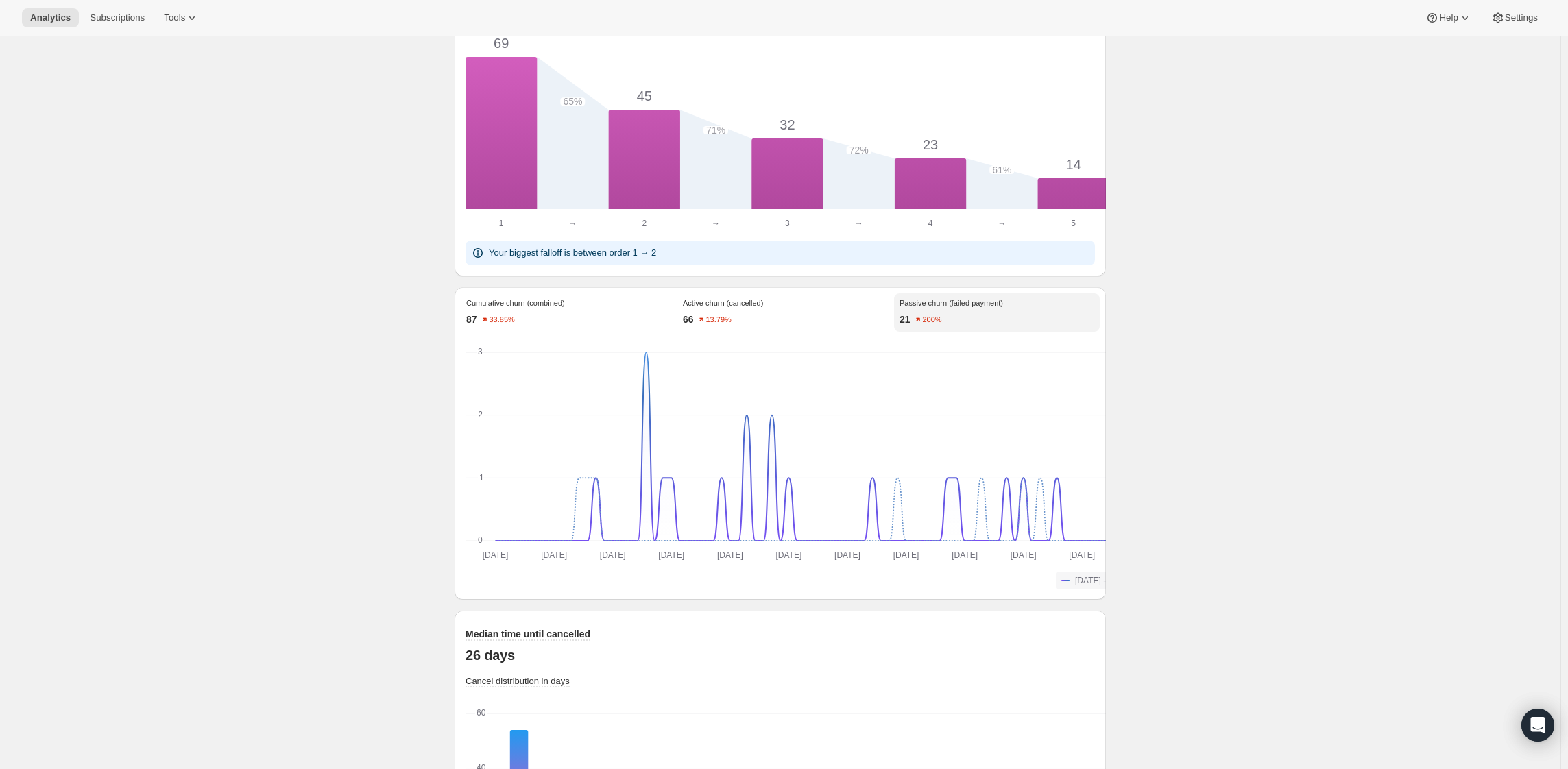
click at [781, 326] on div "66 13.79%" at bounding box center [780, 319] width 195 height 14
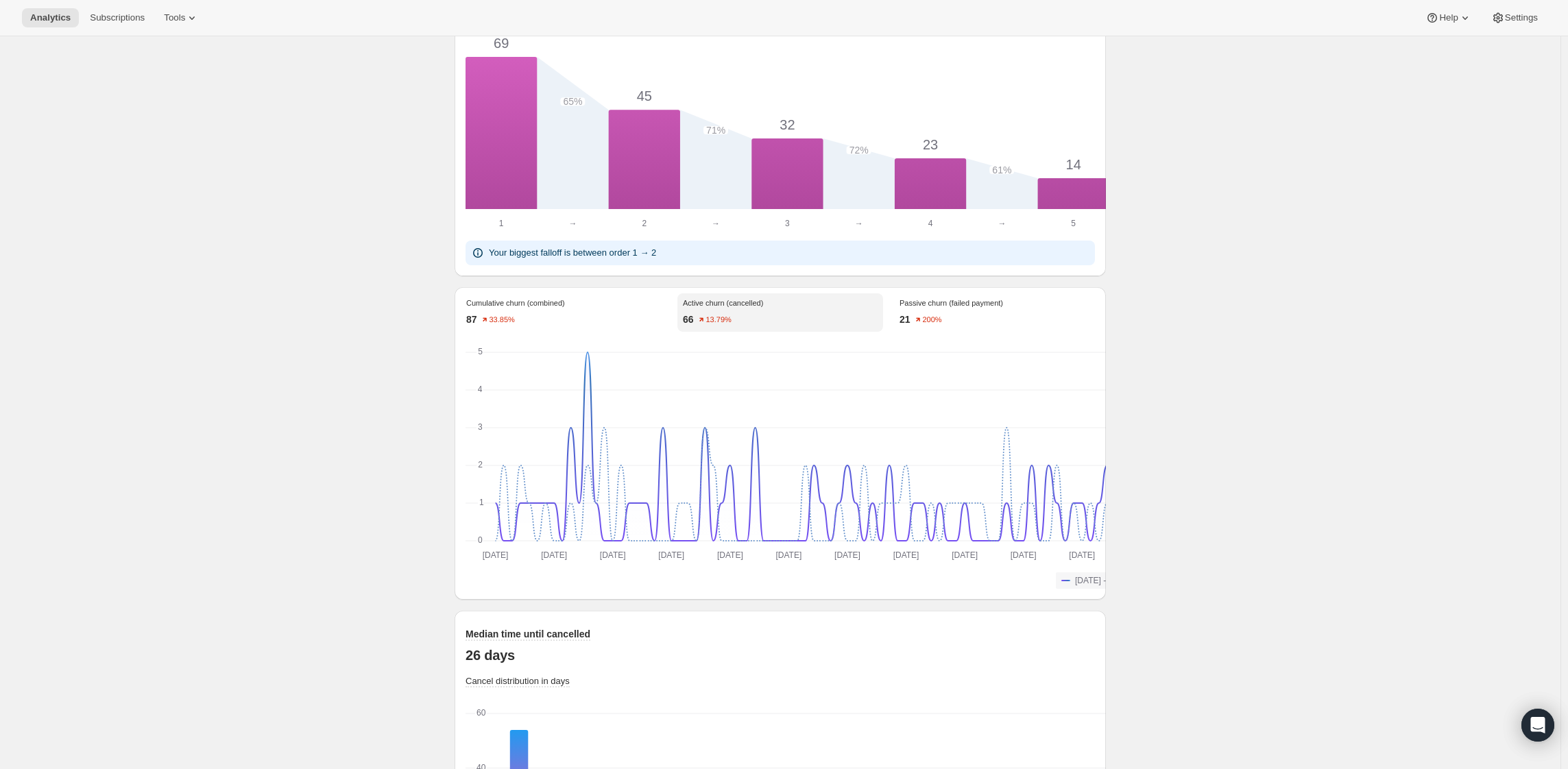
click at [521, 326] on div "87 33.85%" at bounding box center [563, 319] width 195 height 14
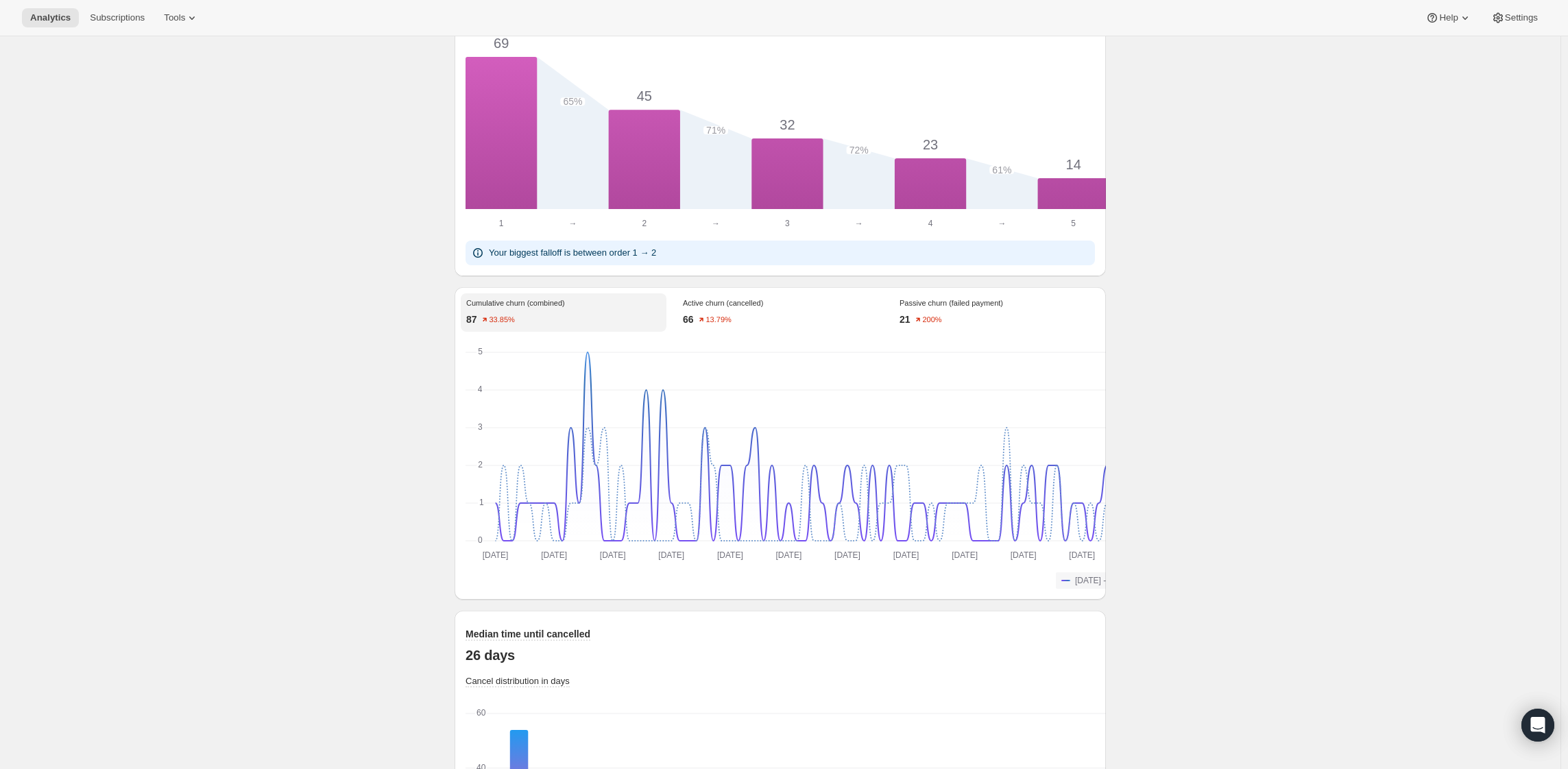
click at [776, 326] on div "66 13.79%" at bounding box center [780, 319] width 195 height 14
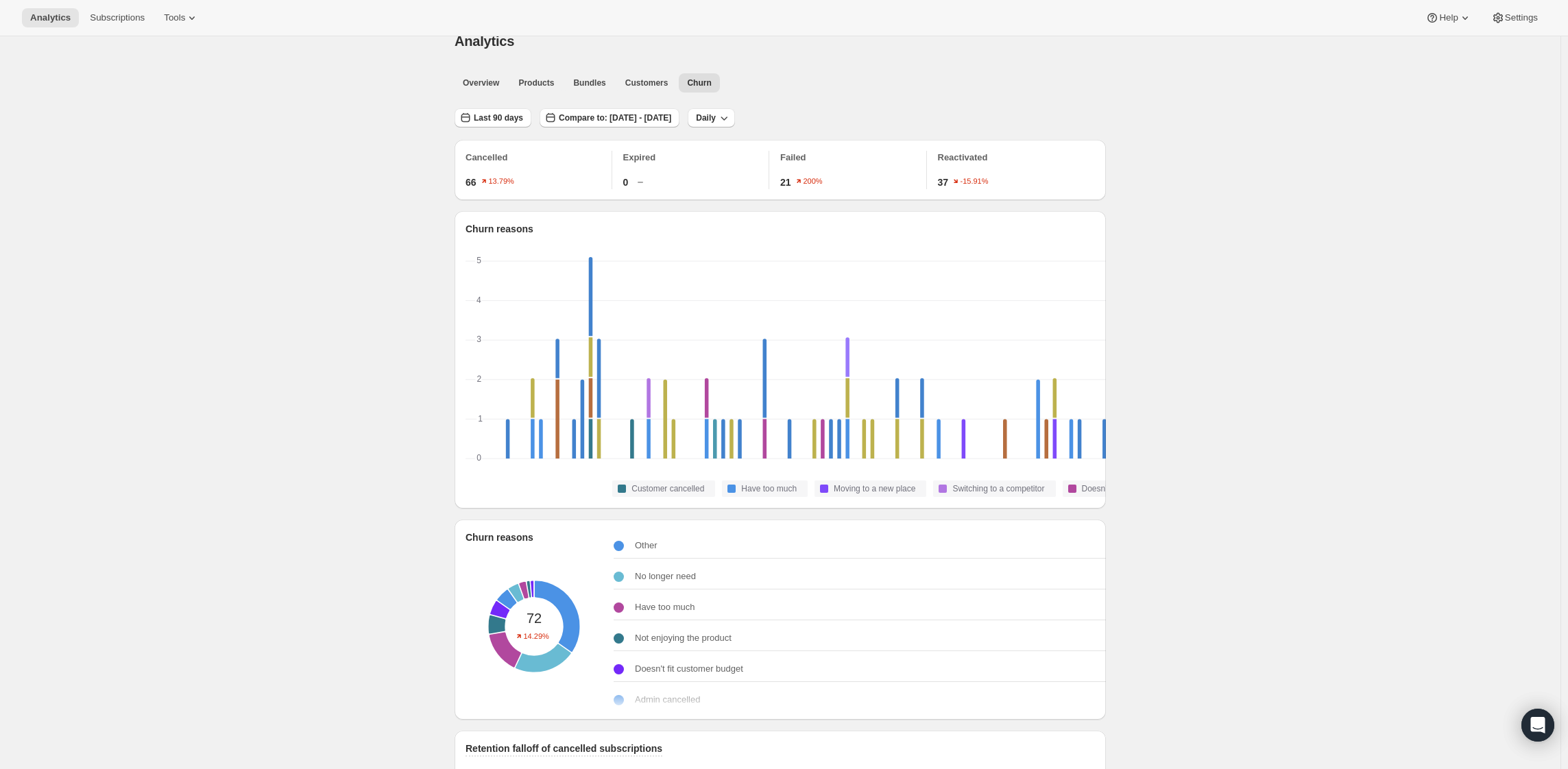
scroll to position [0, 0]
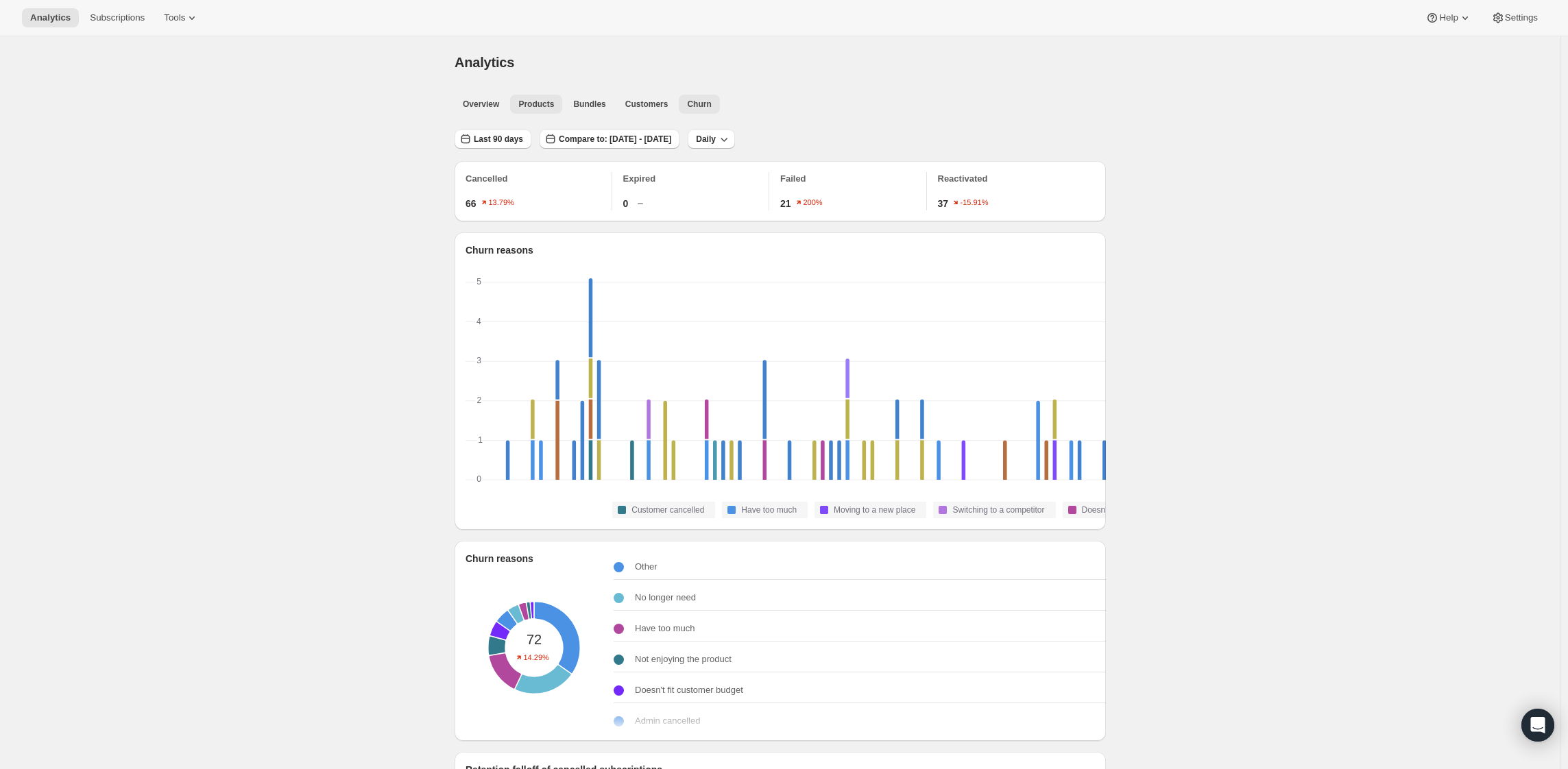
click at [519, 110] on span "Products" at bounding box center [536, 104] width 36 height 11
